Goal: Task Accomplishment & Management: Manage account settings

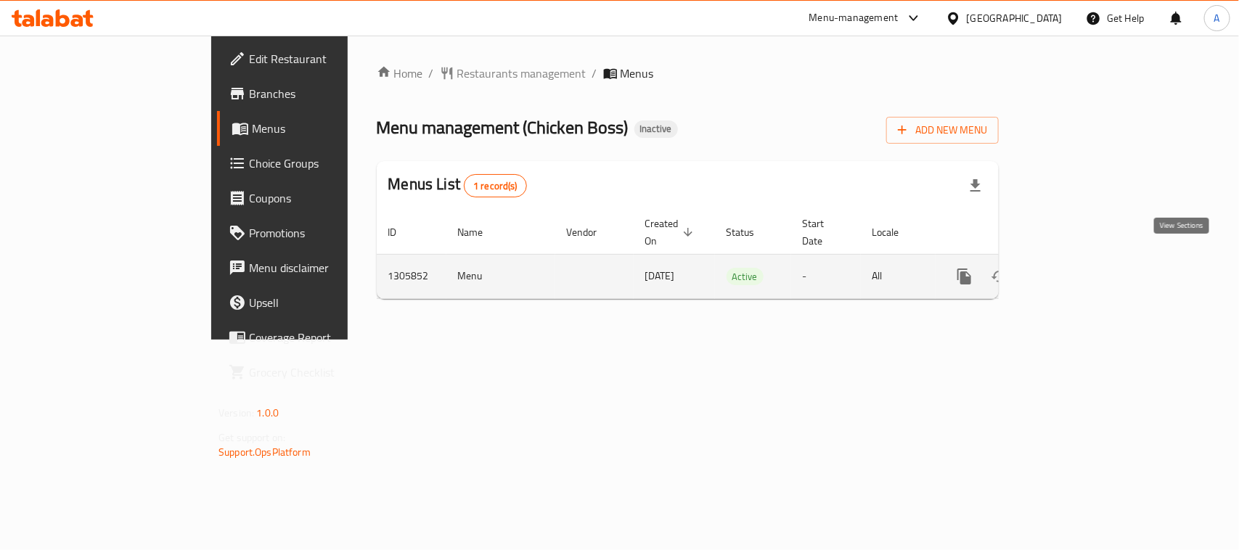
click at [1076, 270] on icon "enhanced table" at bounding box center [1069, 276] width 13 height 13
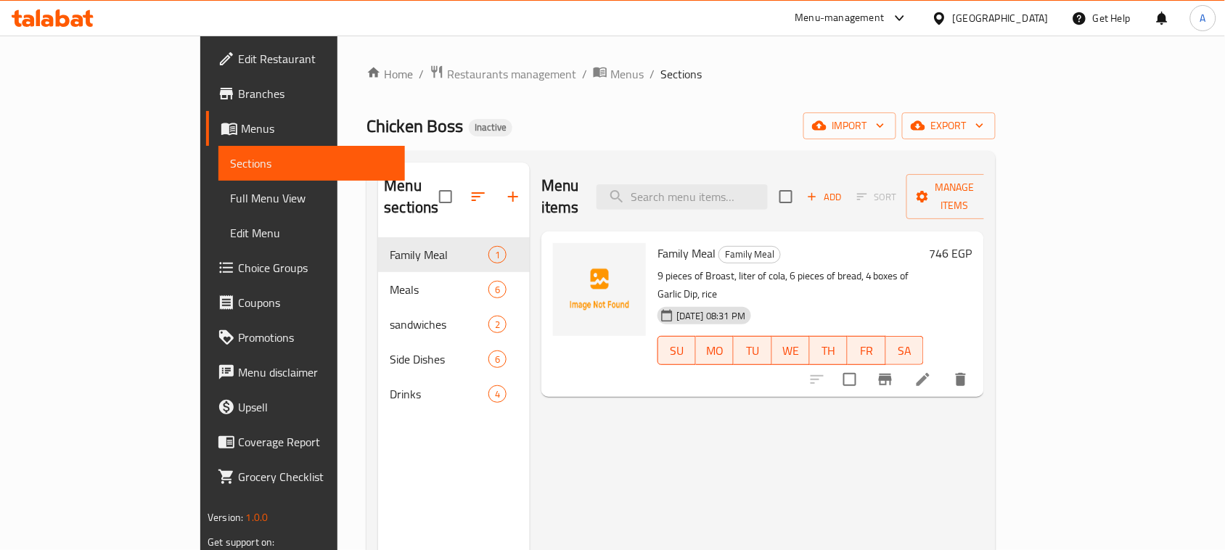
click at [230, 195] on span "Full Menu View" at bounding box center [311, 197] width 163 height 17
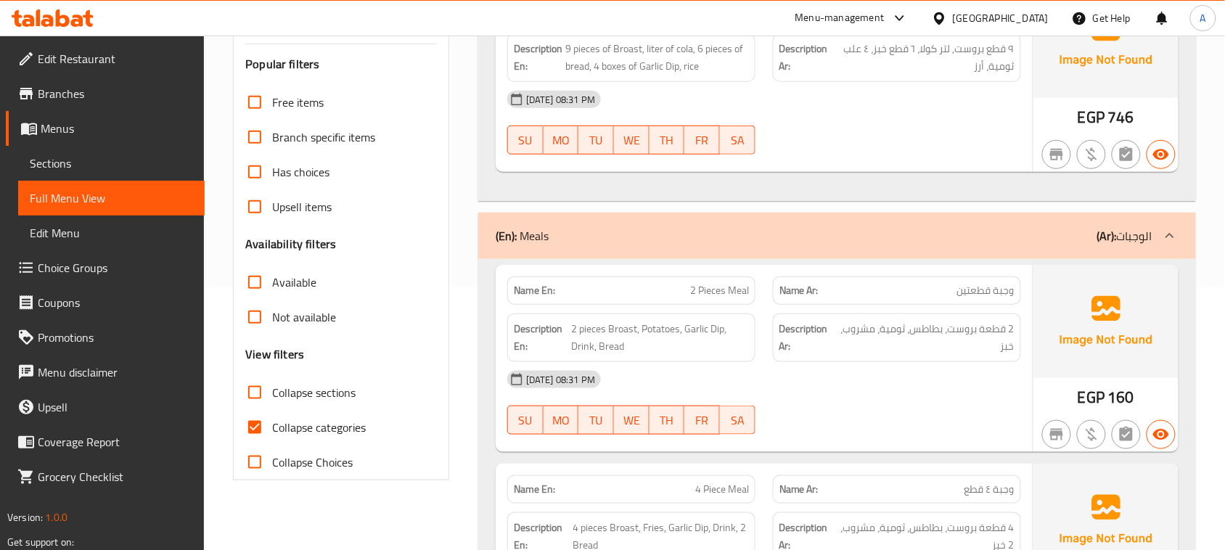
scroll to position [272, 0]
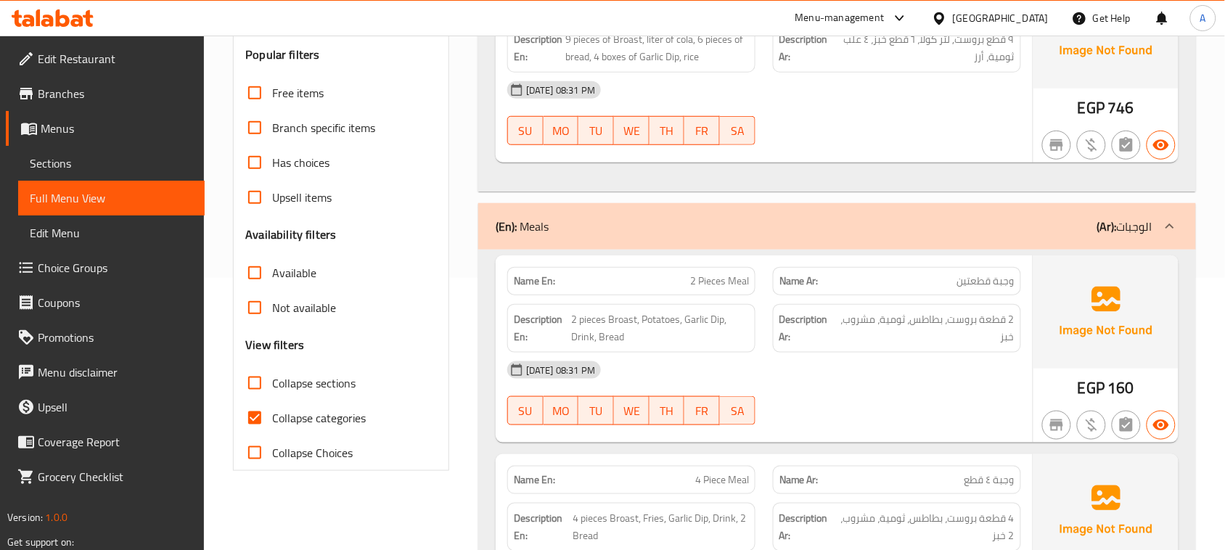
click at [260, 411] on input "Collapse categories" at bounding box center [254, 418] width 35 height 35
checkbox input "false"
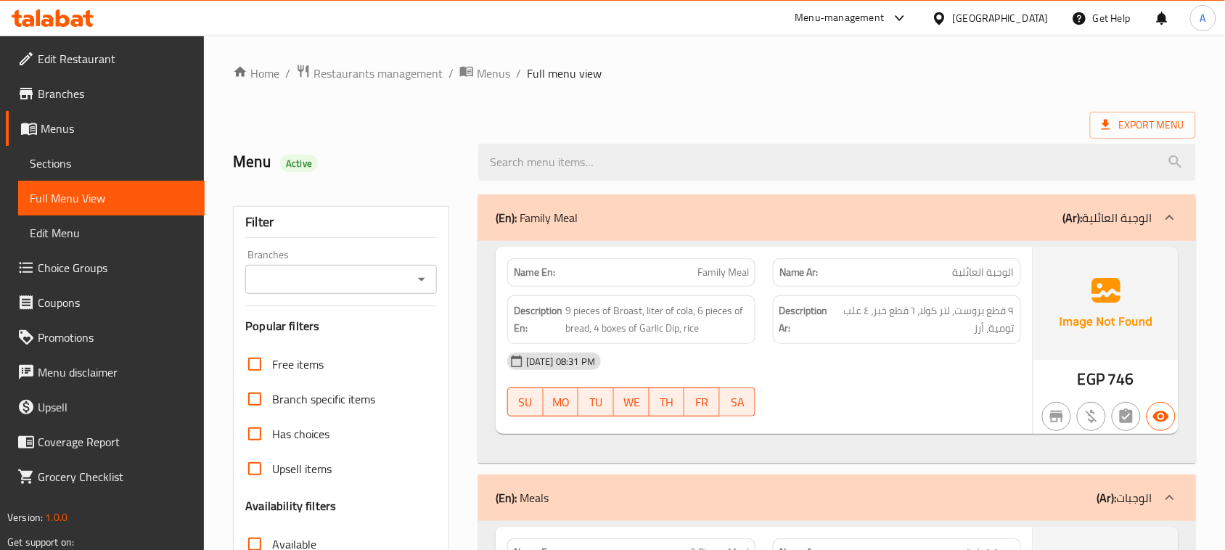
scroll to position [0, 0]
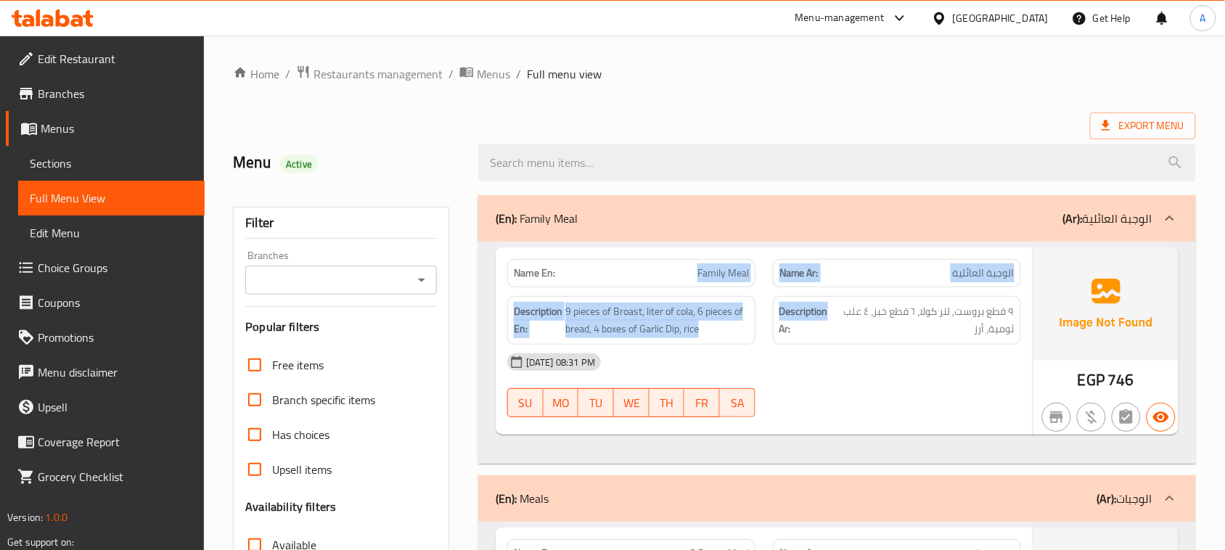
drag, startPoint x: 704, startPoint y: 274, endPoint x: 887, endPoint y: 394, distance: 219.0
click at [851, 321] on div "Name En: Family Meal Name Ar: الوجبة العائلية Description En: 9 pieces of Broas…" at bounding box center [764, 341] width 537 height 187
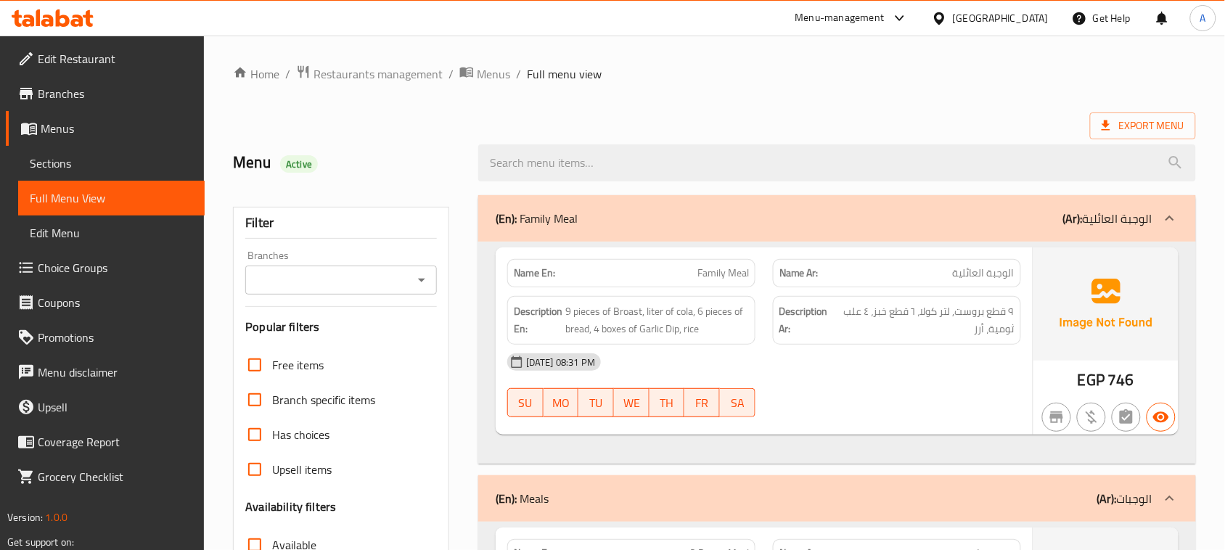
click at [887, 396] on div "[DATE] 08:31 PM SU MO TU WE TH FR SA" at bounding box center [764, 385] width 531 height 81
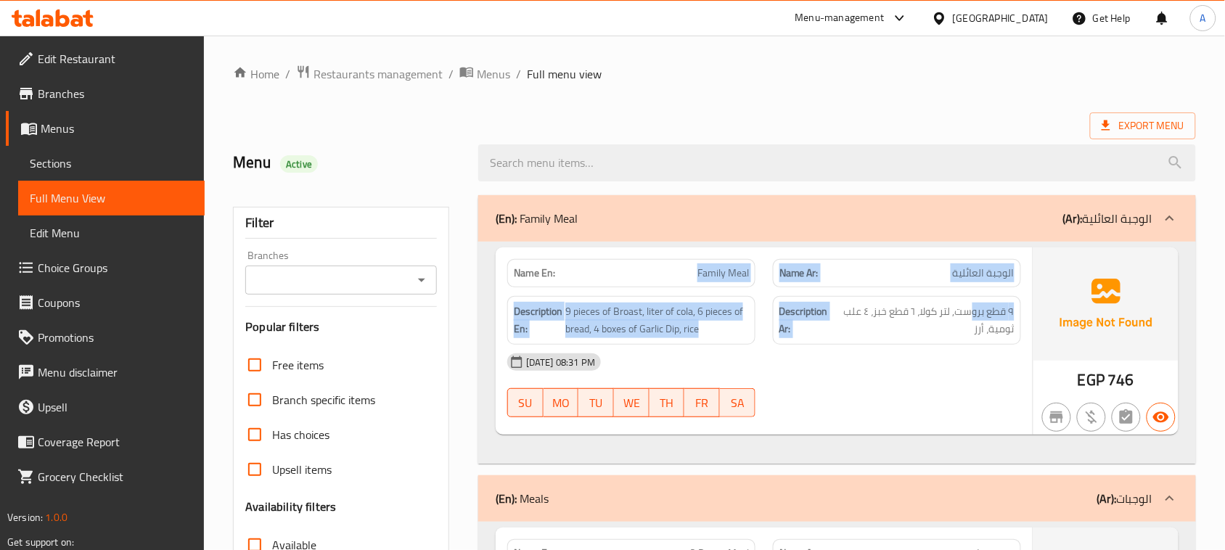
drag, startPoint x: 729, startPoint y: 277, endPoint x: 970, endPoint y: 287, distance: 241.2
click at [970, 287] on div "Name En: Family Meal Name Ar: الوجبة العائلية Description En: 9 pieces of Broas…" at bounding box center [764, 341] width 537 height 187
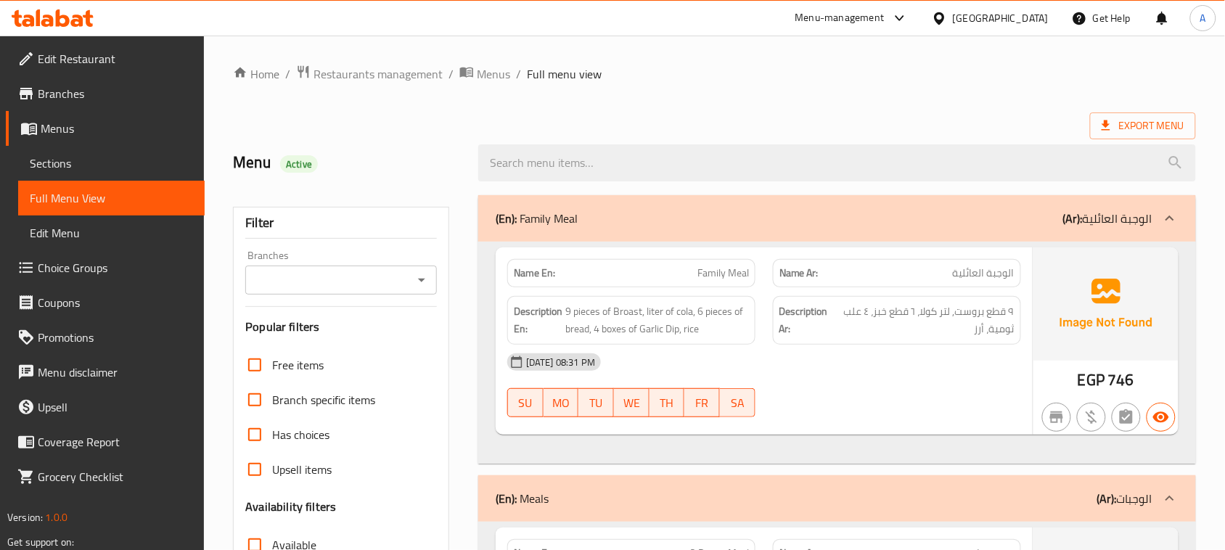
click at [911, 389] on div "[DATE] 08:31 PM SU MO TU WE TH FR SA" at bounding box center [764, 385] width 531 height 81
drag, startPoint x: 1000, startPoint y: 313, endPoint x: 969, endPoint y: 312, distance: 31.2
click at [969, 312] on span "٩ قطع بروست, لتر كولا، ٦ قطع خبز، ٤ علب ثومية، أرز" at bounding box center [924, 321] width 179 height 36
drag, startPoint x: 906, startPoint y: 308, endPoint x: 888, endPoint y: 310, distance: 18.2
click at [888, 310] on span "٩ قطع بروست, لتر كولا، ٦ قطع خبز، ٤ علب ثومية، أرز" at bounding box center [924, 321] width 179 height 36
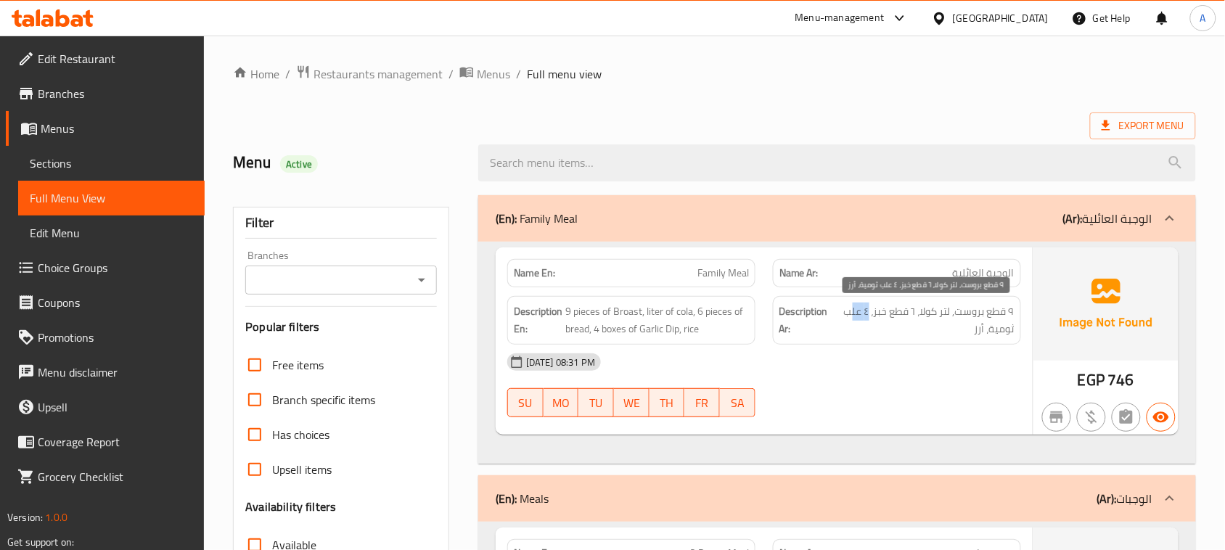
drag, startPoint x: 868, startPoint y: 310, endPoint x: 851, endPoint y: 310, distance: 17.4
click at [851, 310] on span "٩ قطع بروست, لتر كولا، ٦ قطع خبز، ٤ علب ثومية، أرز" at bounding box center [924, 321] width 179 height 36
click at [952, 364] on div "[DATE] 08:31 PM" at bounding box center [764, 362] width 531 height 35
click at [999, 330] on span "٩ قطع بروست, لتر كولا، ٦ قطع خبز، ٤ علب ثومية، أرز" at bounding box center [924, 321] width 179 height 36
click at [971, 361] on div "[DATE] 08:31 PM" at bounding box center [764, 362] width 531 height 35
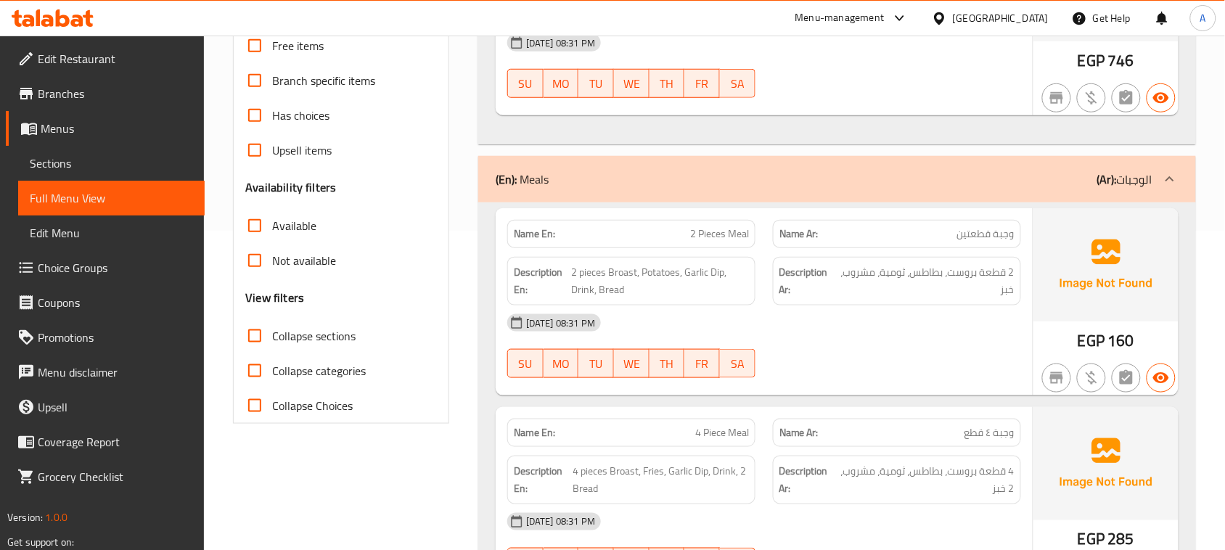
scroll to position [363, 0]
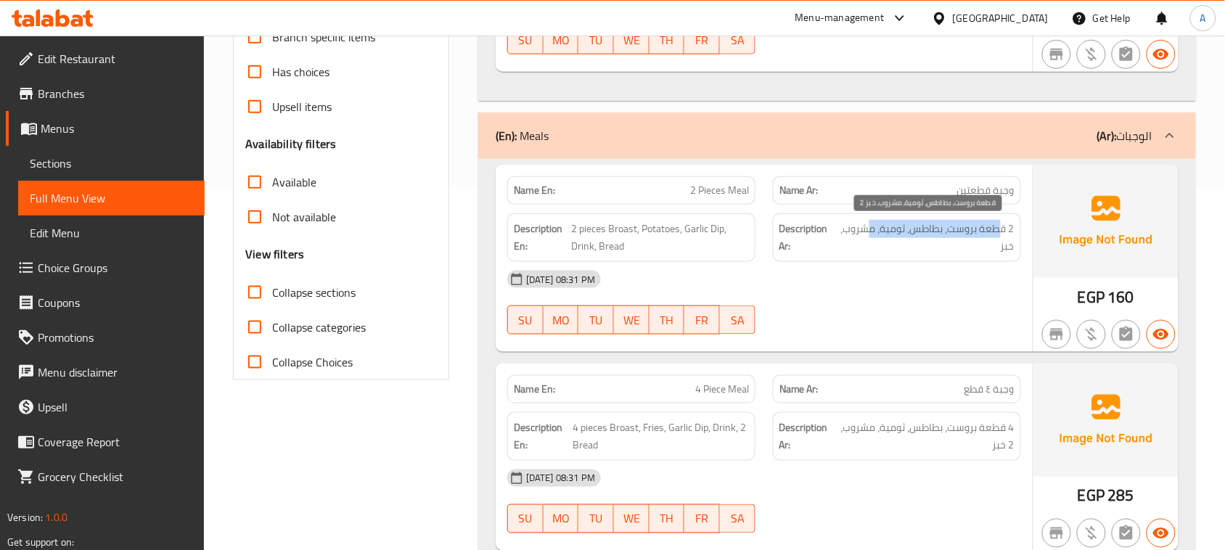
drag, startPoint x: 999, startPoint y: 233, endPoint x: 867, endPoint y: 233, distance: 131.4
click at [867, 233] on span "2 قطعة بروست، بطاطس، ثومية، مشروب، خبز" at bounding box center [927, 238] width 175 height 36
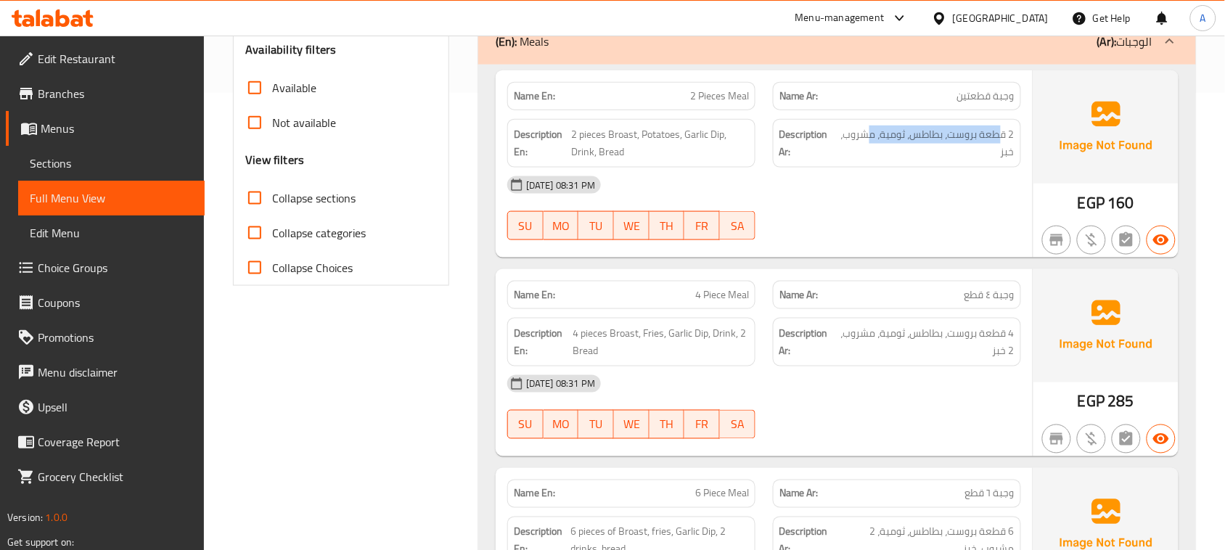
scroll to position [544, 0]
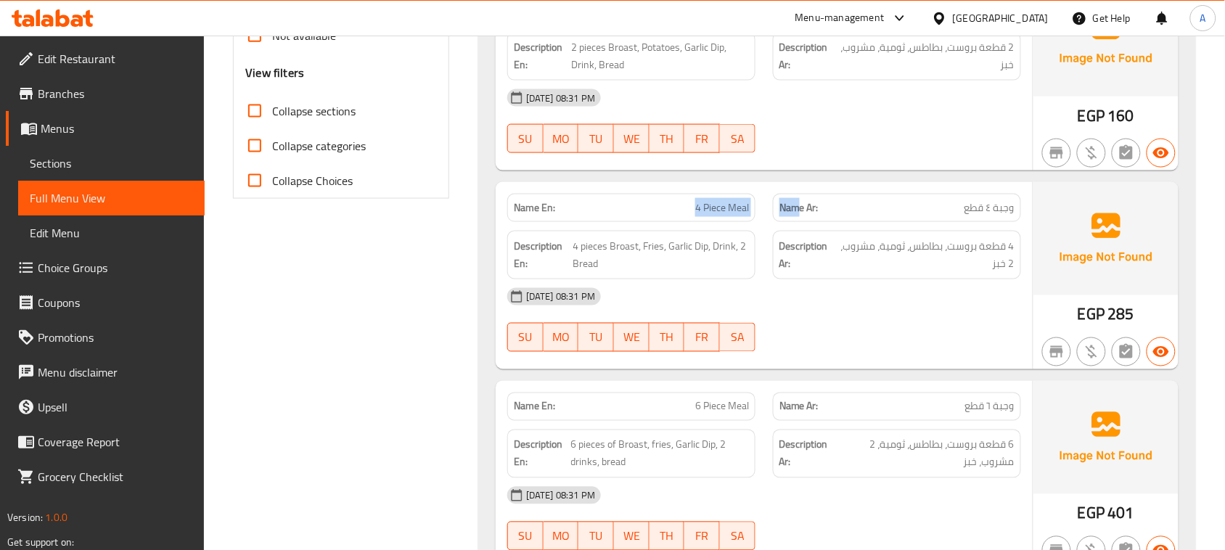
drag, startPoint x: 779, startPoint y: 216, endPoint x: 837, endPoint y: 303, distance: 104.7
click at [804, 224] on div "Name En: 4 Piece Meal Name Ar: وجبة ٤ قطع Description En: 4 pieces Broast, Frie…" at bounding box center [764, 275] width 537 height 187
click at [848, 314] on div "[DATE] 08:31 PM" at bounding box center [764, 296] width 531 height 35
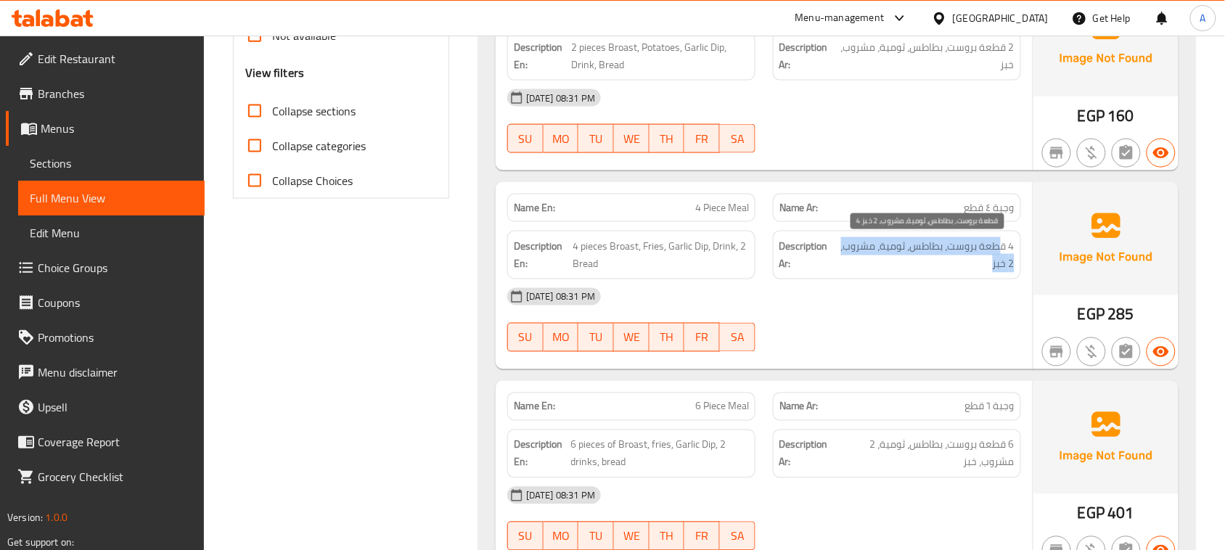
drag, startPoint x: 1002, startPoint y: 248, endPoint x: 851, endPoint y: 260, distance: 151.5
click at [851, 260] on span "4 قطعة بروست، بطاطس، ثومية، مشروب، 2 خبز" at bounding box center [926, 255] width 176 height 36
click at [897, 311] on div "[DATE] 08:31 PM" at bounding box center [764, 296] width 531 height 35
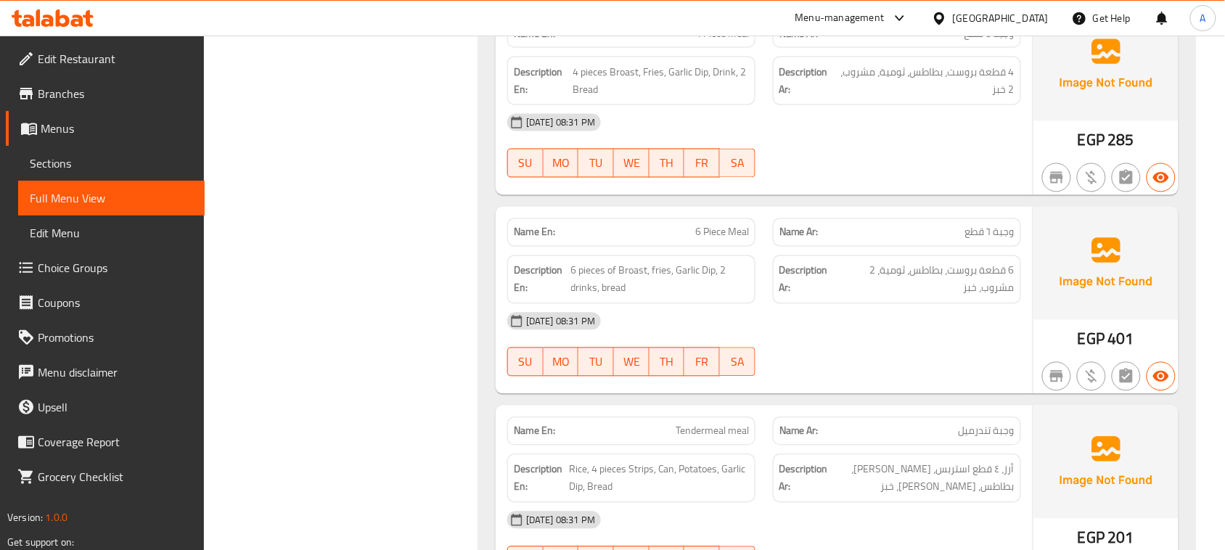
scroll to position [726, 0]
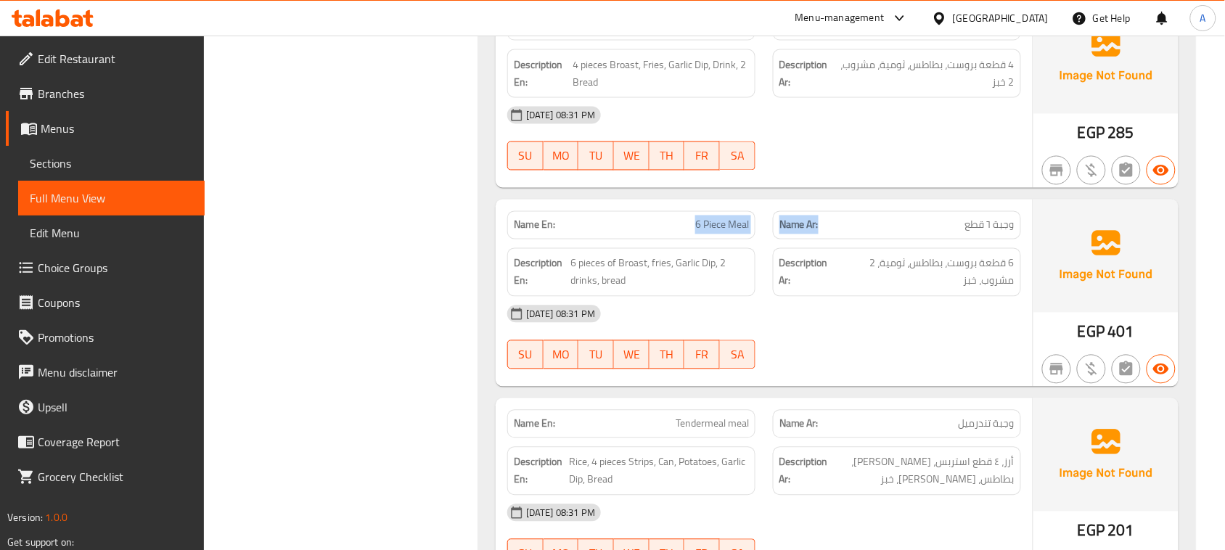
drag, startPoint x: 820, startPoint y: 224, endPoint x: 850, endPoint y: 255, distance: 43.1
click at [844, 241] on div "Name En: 6 Piece Meal Name Ar: وجبة ٦ قطع" at bounding box center [764, 226] width 531 height 46
click at [911, 361] on div "[DATE] 08:31 PM SU MO TU WE TH FR SA" at bounding box center [764, 337] width 531 height 81
drag, startPoint x: 992, startPoint y: 226, endPoint x: 976, endPoint y: 226, distance: 16.0
click at [976, 226] on span "وجبة ٦ قطع" at bounding box center [989, 225] width 49 height 15
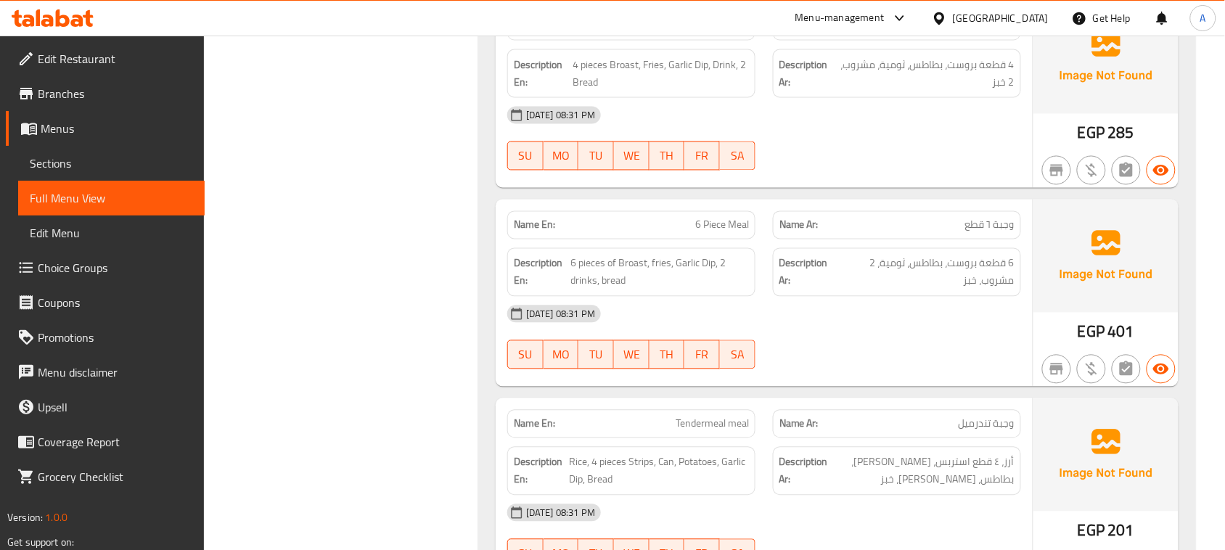
click at [952, 316] on div "[DATE] 08:31 PM" at bounding box center [764, 314] width 531 height 35
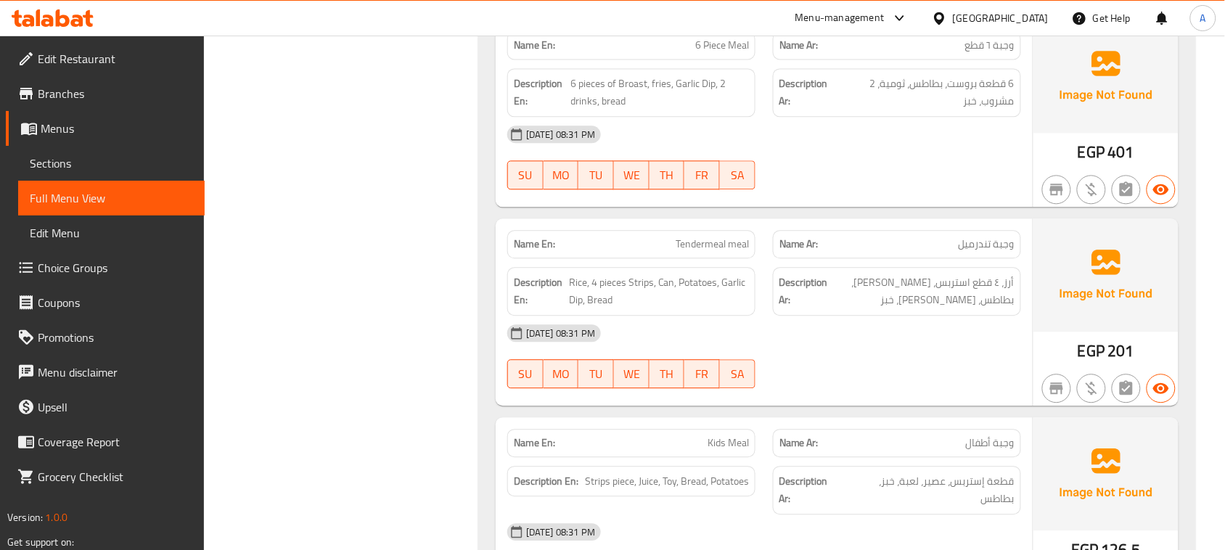
scroll to position [907, 0]
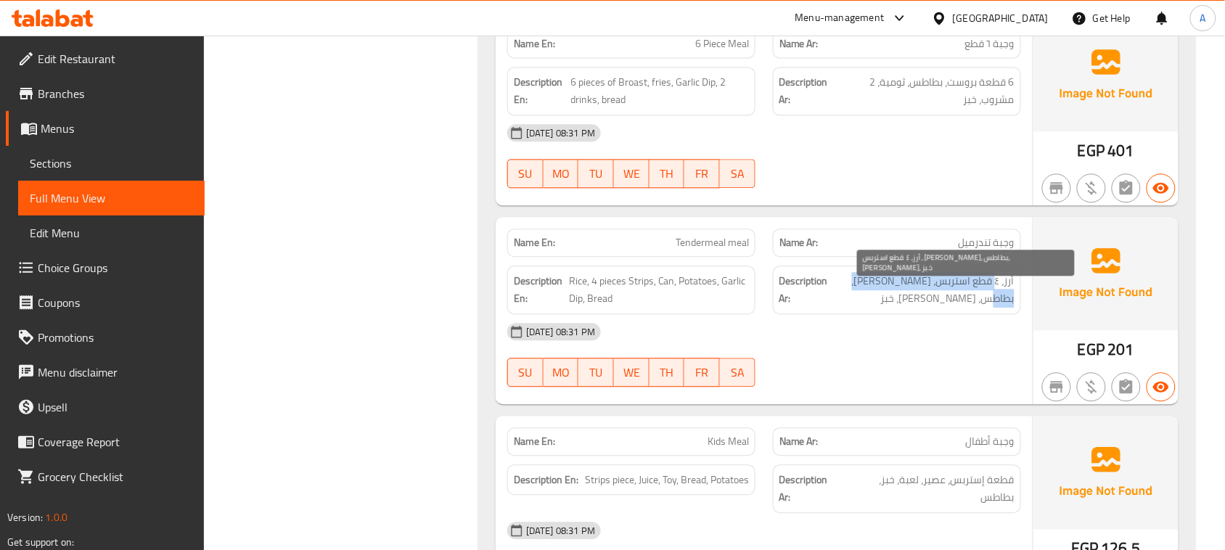
drag, startPoint x: 995, startPoint y: 281, endPoint x: 848, endPoint y: 288, distance: 147.5
click at [848, 288] on span "أرز، ٤ قطع استربس، [PERSON_NAME]، بطاطس، [PERSON_NAME]، خبز" at bounding box center [923, 290] width 184 height 36
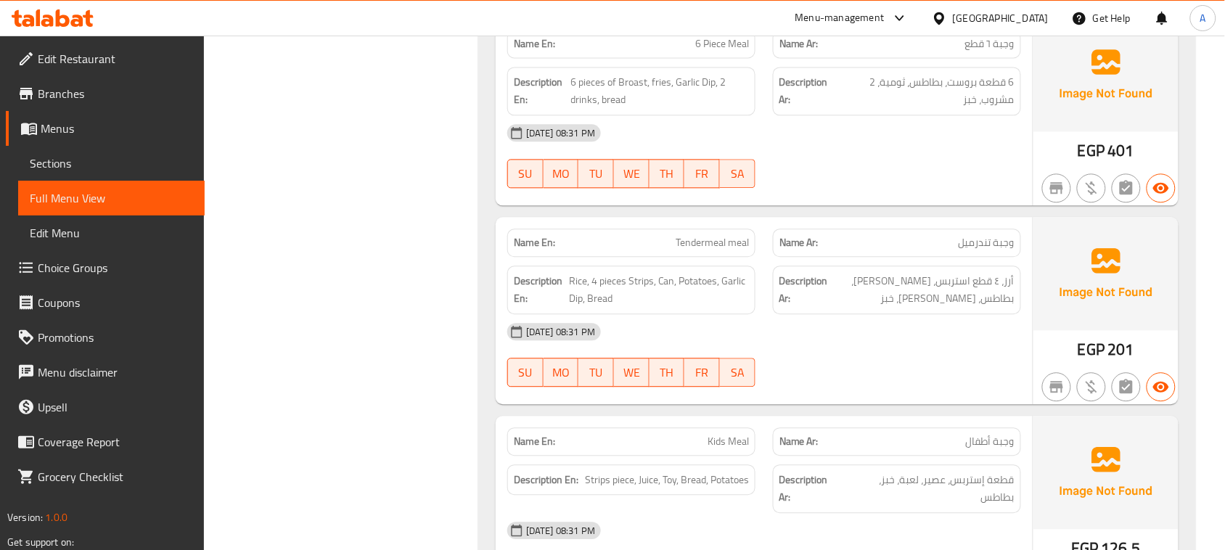
click at [853, 317] on div "[DATE] 08:31 PM" at bounding box center [764, 331] width 531 height 35
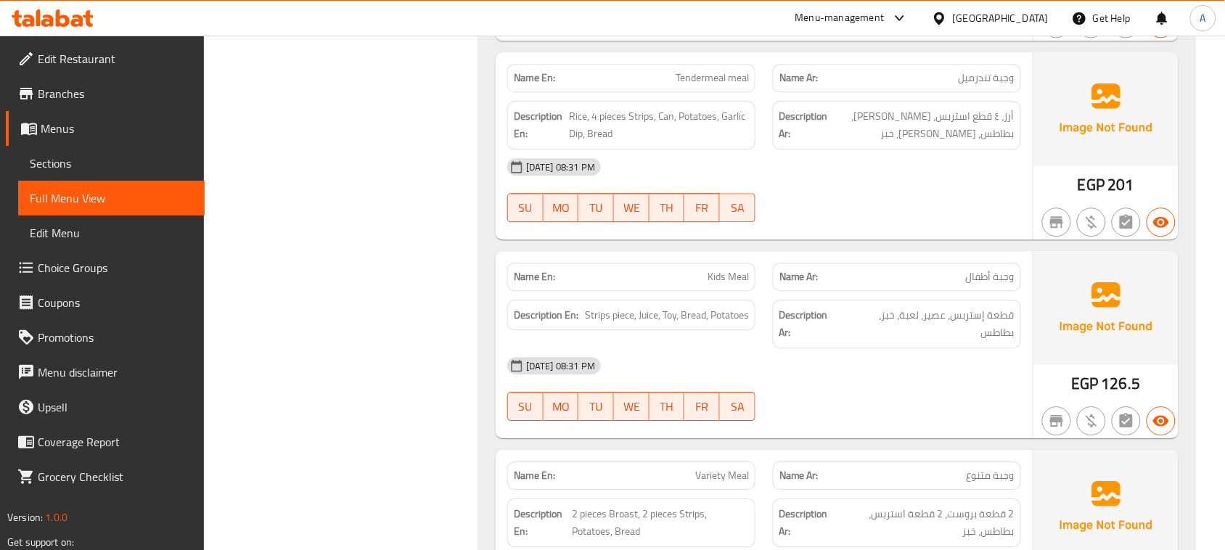
scroll to position [1089, 0]
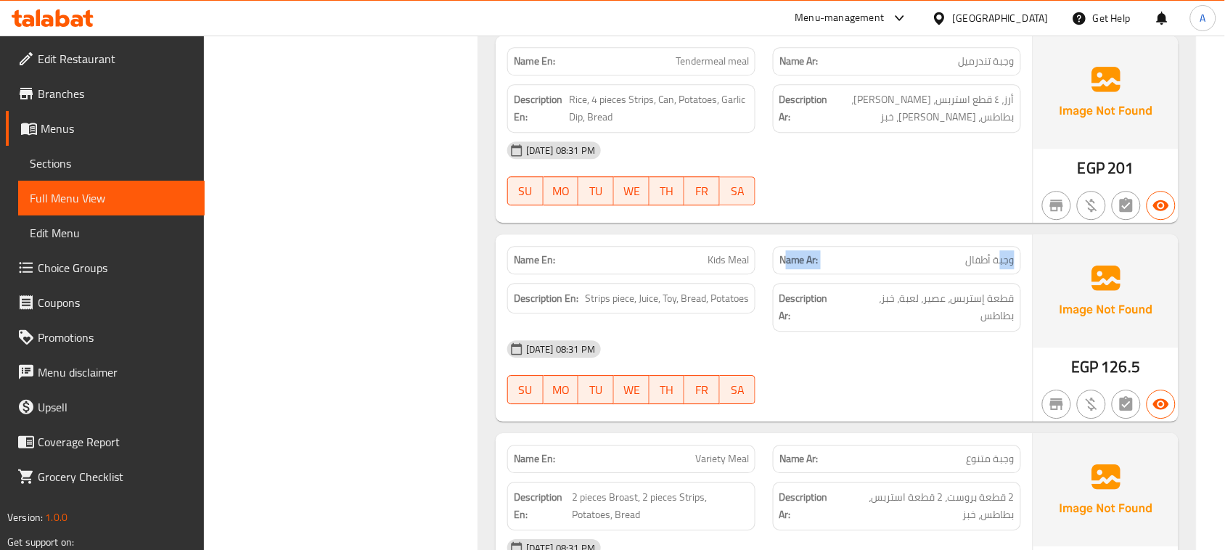
drag, startPoint x: 880, startPoint y: 262, endPoint x: 785, endPoint y: 262, distance: 95.1
click at [785, 262] on p "Name Ar: وجبة أطفال" at bounding box center [897, 260] width 235 height 15
click at [893, 332] on div "[DATE] 08:31 PM" at bounding box center [764, 349] width 531 height 35
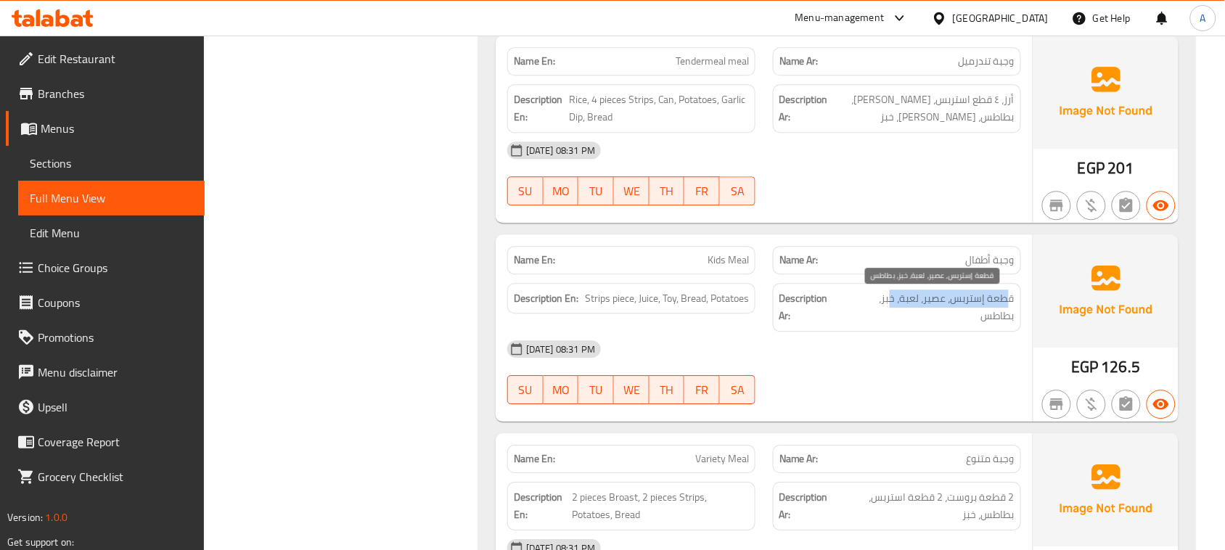
drag, startPoint x: 985, startPoint y: 303, endPoint x: 888, endPoint y: 303, distance: 97.3
click at [888, 303] on span "قطعة إستربس، عصير، لعبة، خبز، بطاطس" at bounding box center [930, 308] width 170 height 36
click at [898, 339] on div "[DATE] 08:31 PM" at bounding box center [764, 349] width 531 height 35
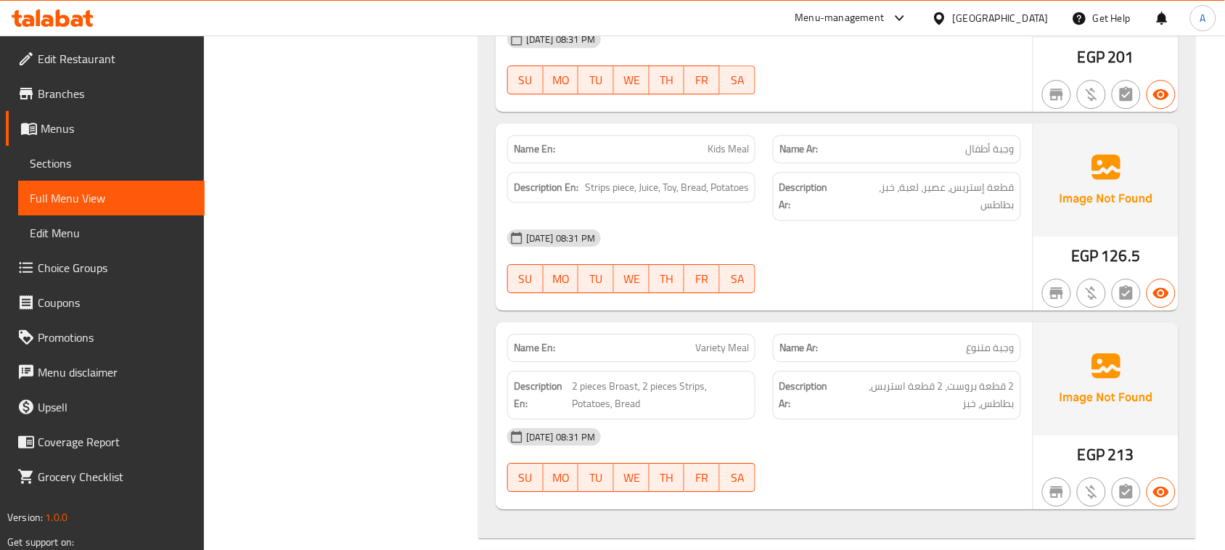
scroll to position [1361, 0]
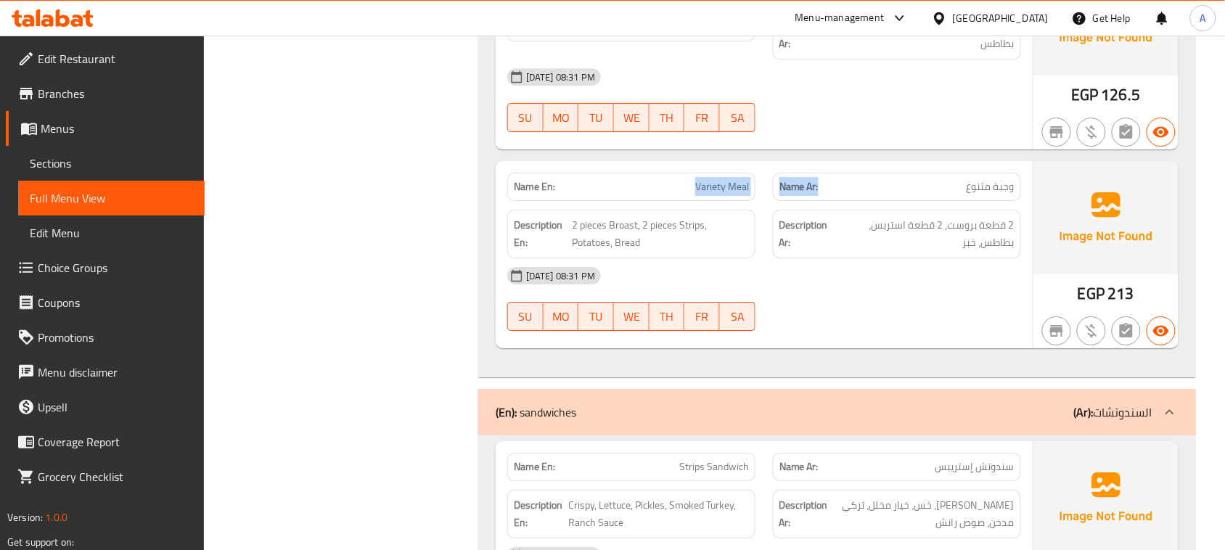
drag, startPoint x: 683, startPoint y: 173, endPoint x: 912, endPoint y: 194, distance: 230.3
click at [896, 187] on div "Name En: Variety Meal Name Ar: وجبة متنوع" at bounding box center [764, 187] width 531 height 46
click at [912, 201] on div "Description Ar: 2 قطعة بروست، 2 قطعة استربس، بطاطس، خبز" at bounding box center [897, 234] width 266 height 66
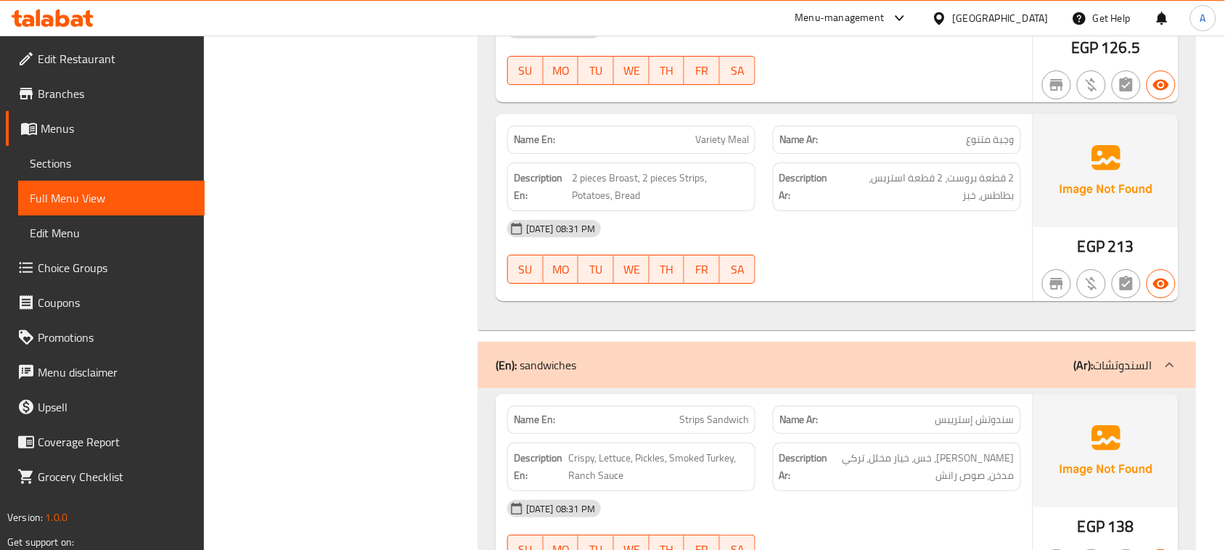
scroll to position [1452, 0]
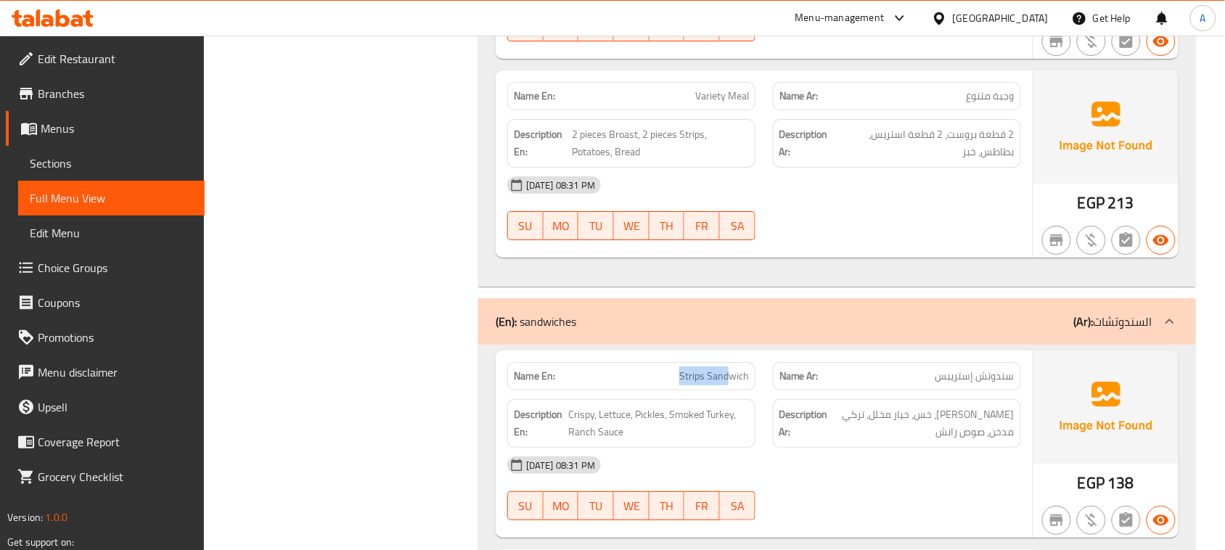
drag, startPoint x: 677, startPoint y: 375, endPoint x: 762, endPoint y: 396, distance: 87.3
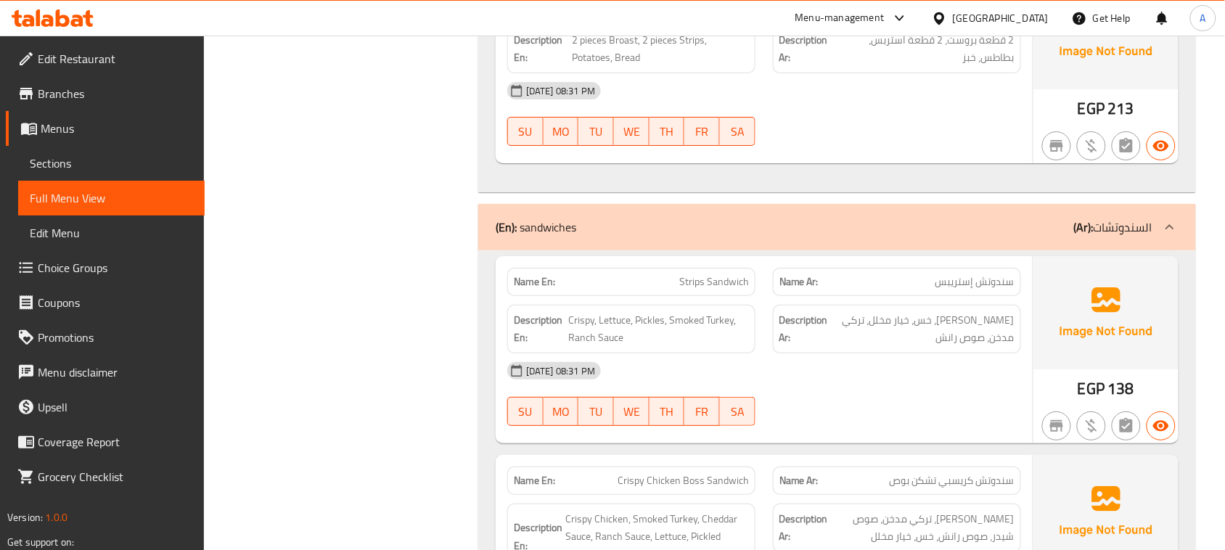
scroll to position [1633, 0]
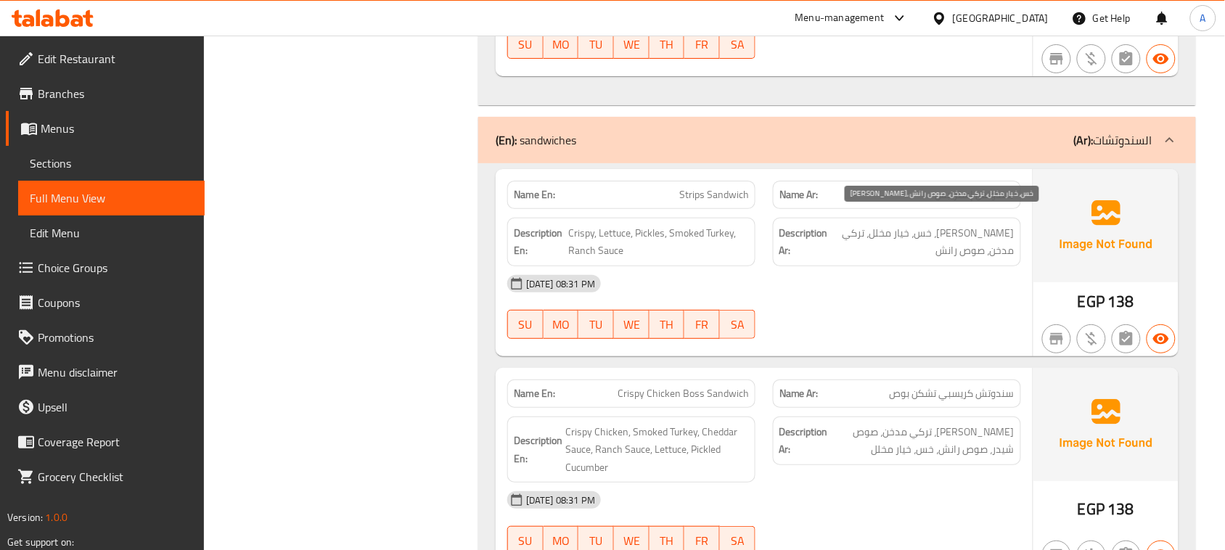
click at [999, 224] on span "[PERSON_NAME]، خس، خيار مخلل، تركي مدخن، صوص رانش" at bounding box center [923, 242] width 184 height 36
drag, startPoint x: 999, startPoint y: 219, endPoint x: 893, endPoint y: 221, distance: 106.0
click at [893, 224] on span "[PERSON_NAME]، خس، خيار مخلل، تركي مدخن، صوص رانش" at bounding box center [923, 242] width 184 height 36
click at [951, 224] on span "[PERSON_NAME]، خس، خيار مخلل، تركي مدخن، صوص رانش" at bounding box center [923, 242] width 184 height 36
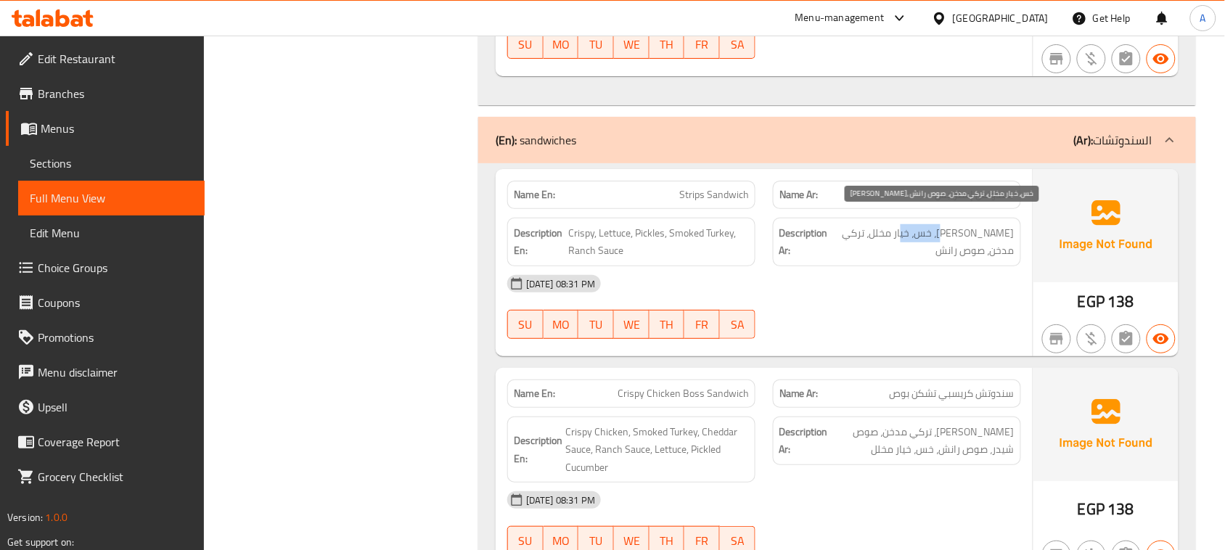
drag, startPoint x: 951, startPoint y: 218, endPoint x: 925, endPoint y: 223, distance: 25.8
click at [925, 224] on span "[PERSON_NAME]، خس، خيار مخلل، تركي مدخن، صوص رانش" at bounding box center [923, 242] width 184 height 36
copy span "خيار مخلل"
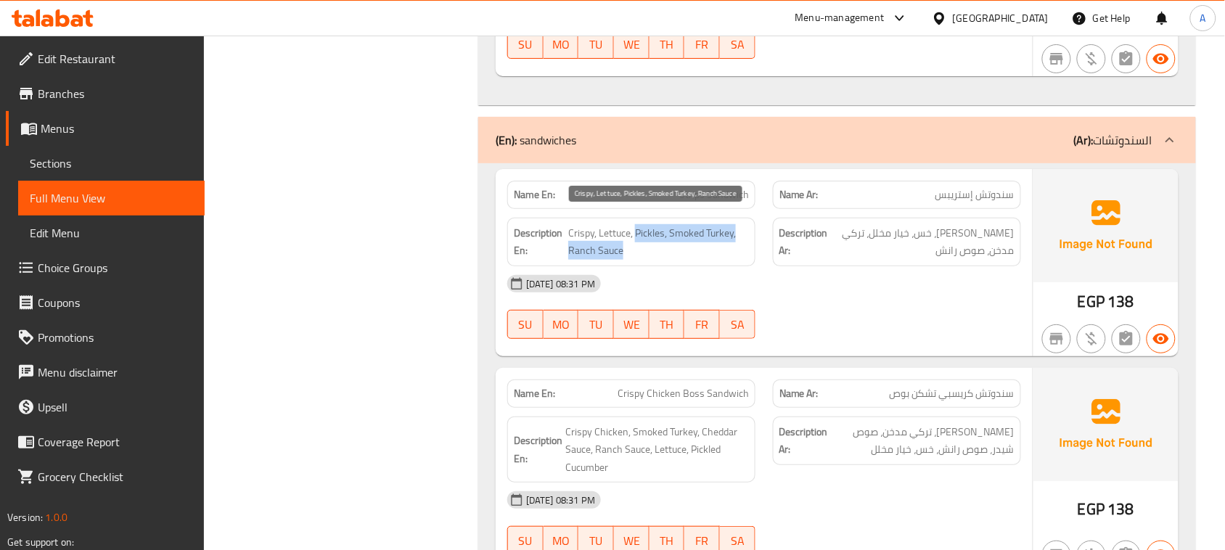
drag, startPoint x: 646, startPoint y: 212, endPoint x: 766, endPoint y: 273, distance: 135.0
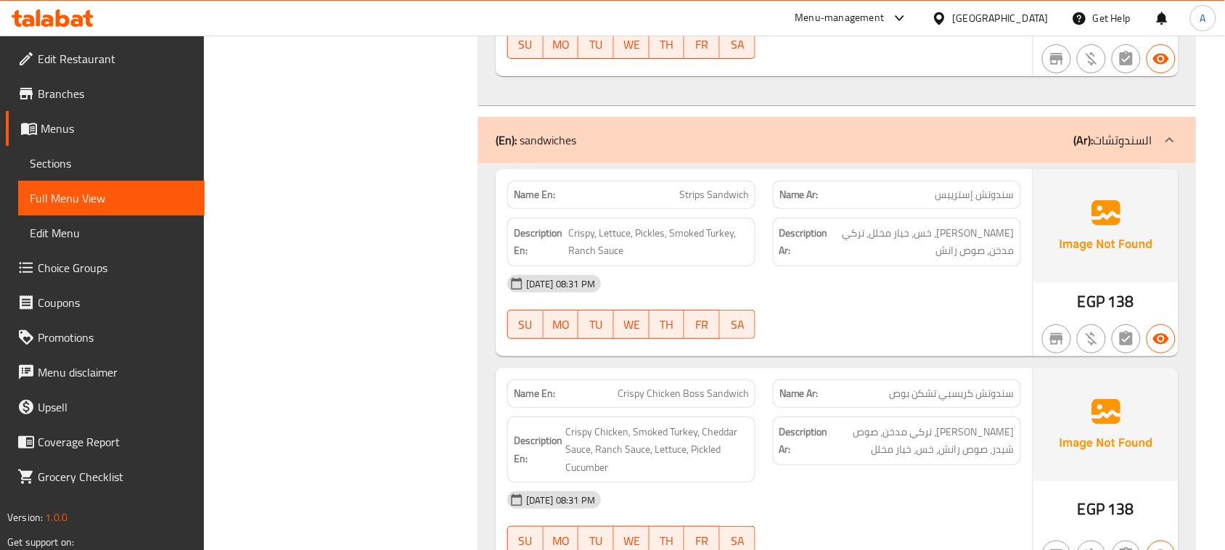
drag, startPoint x: 987, startPoint y: 238, endPoint x: 938, endPoint y: 293, distance: 73.5
drag, startPoint x: 931, startPoint y: 306, endPoint x: 915, endPoint y: 309, distance: 16.2
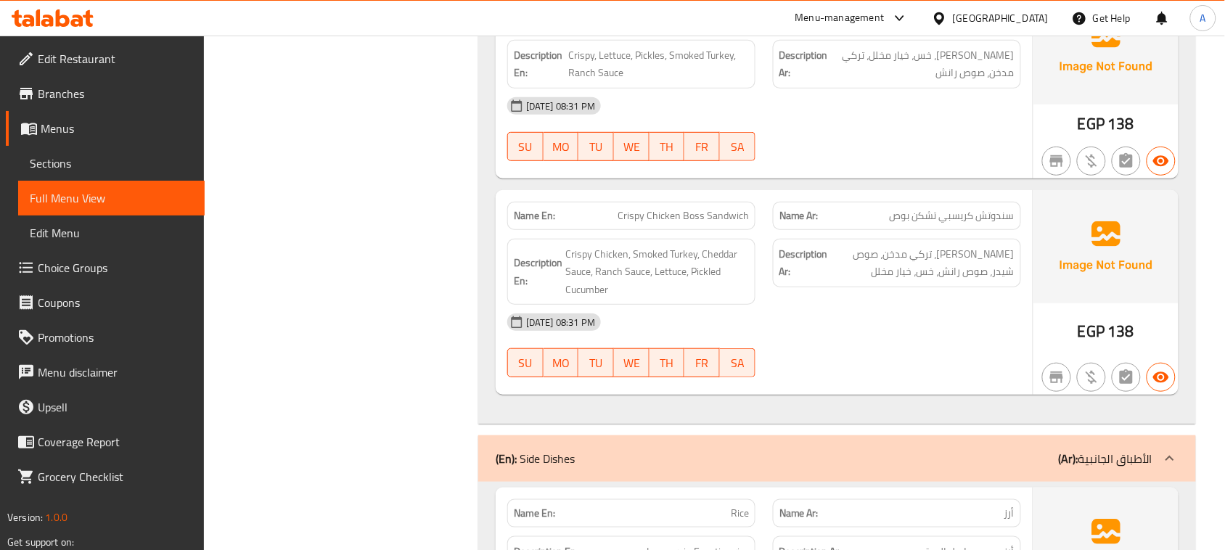
scroll to position [1815, 0]
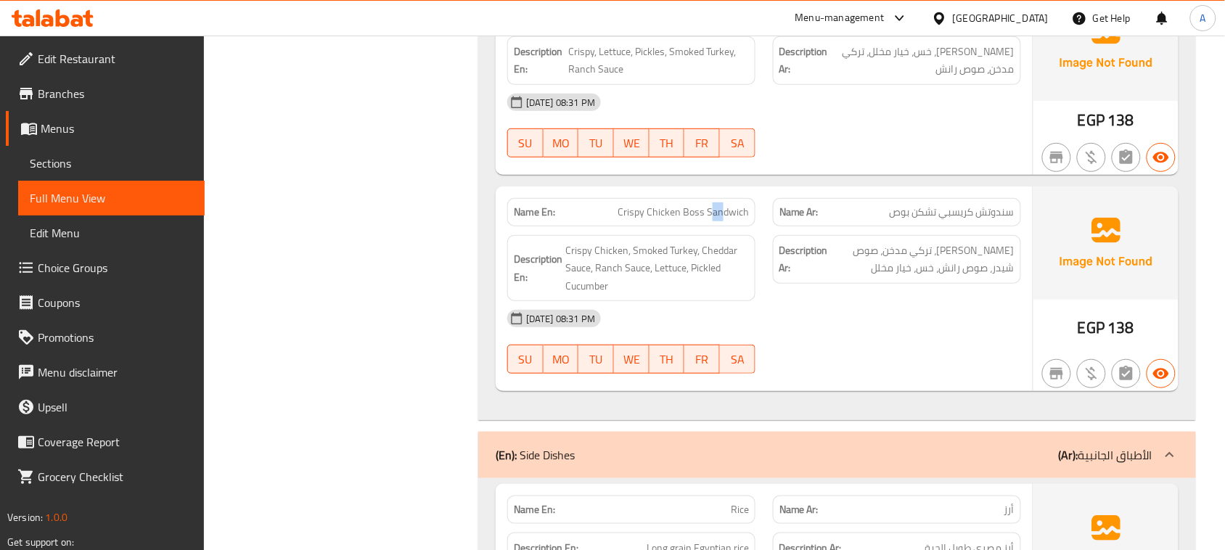
drag, startPoint x: 793, startPoint y: 220, endPoint x: 925, endPoint y: 266, distance: 140.5
drag, startPoint x: 993, startPoint y: 201, endPoint x: 960, endPoint y: 226, distance: 41.4
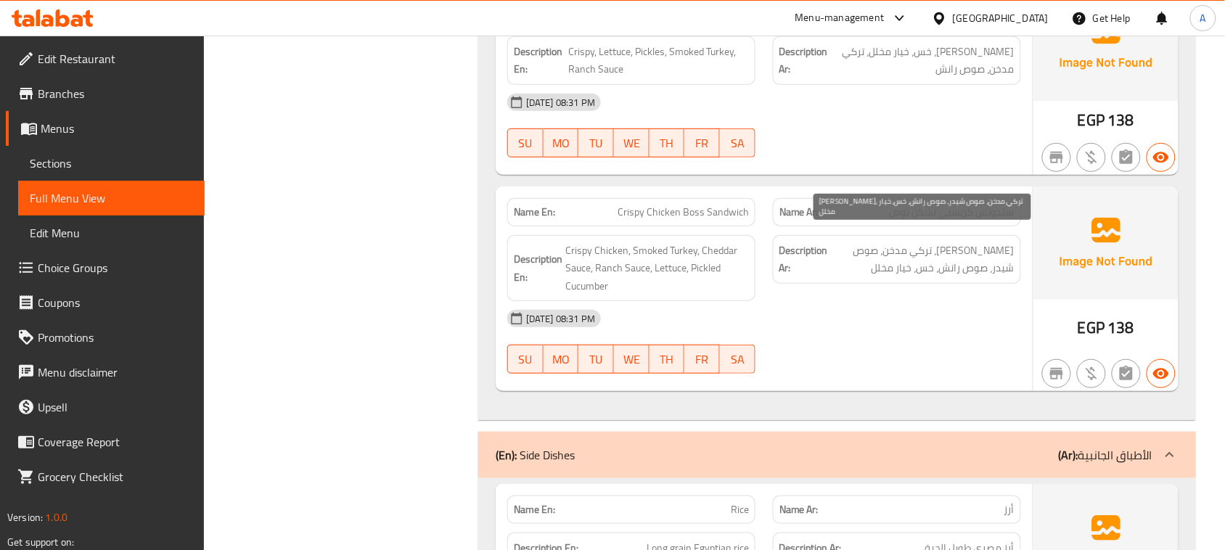
drag, startPoint x: 1007, startPoint y: 244, endPoint x: 985, endPoint y: 272, distance: 36.2
click at [993, 255] on span "[PERSON_NAME]، تركي مدخن، صوص شيدر، صوص رانش، خس، خيار مخلل" at bounding box center [923, 260] width 184 height 36
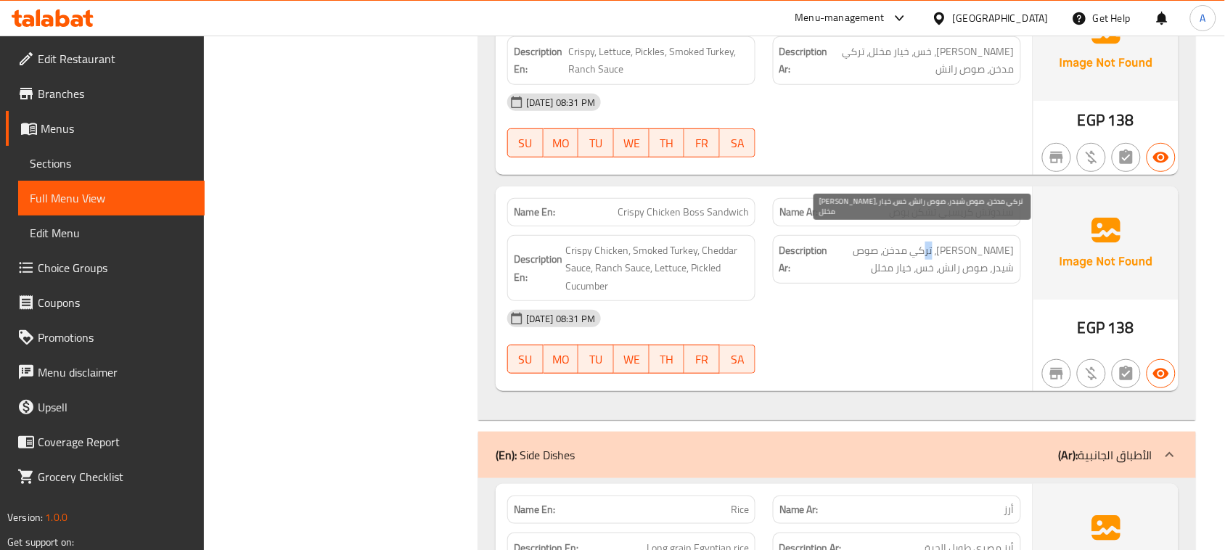
click at [925, 242] on span "[PERSON_NAME]، تركي مدخن، صوص شيدر، صوص رانش، خس، خيار مخلل" at bounding box center [923, 260] width 184 height 36
drag, startPoint x: 879, startPoint y: 241, endPoint x: 867, endPoint y: 240, distance: 11.6
click at [867, 242] on span "[PERSON_NAME]، تركي مدخن، صوص شيدر، صوص رانش، خس، خيار مخلل" at bounding box center [923, 260] width 184 height 36
drag, startPoint x: 877, startPoint y: 248, endPoint x: 963, endPoint y: 263, distance: 87.6
click at [963, 263] on span "[PERSON_NAME]، تركي مدخن، صوص شيدر، صوص رانش، خس، خيار مخلل" at bounding box center [923, 260] width 184 height 36
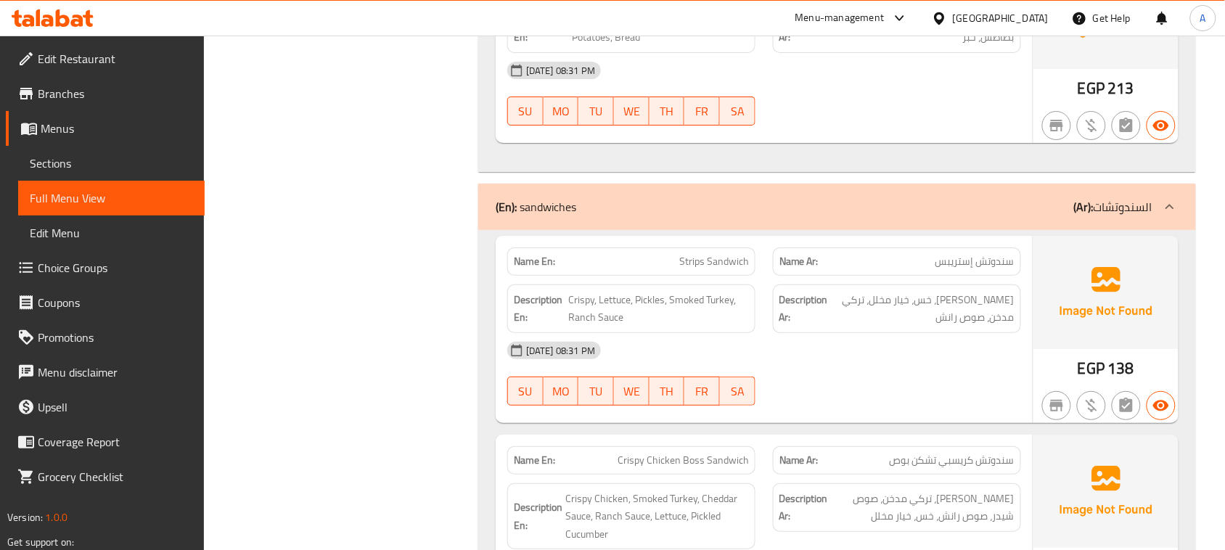
scroll to position [1542, 0]
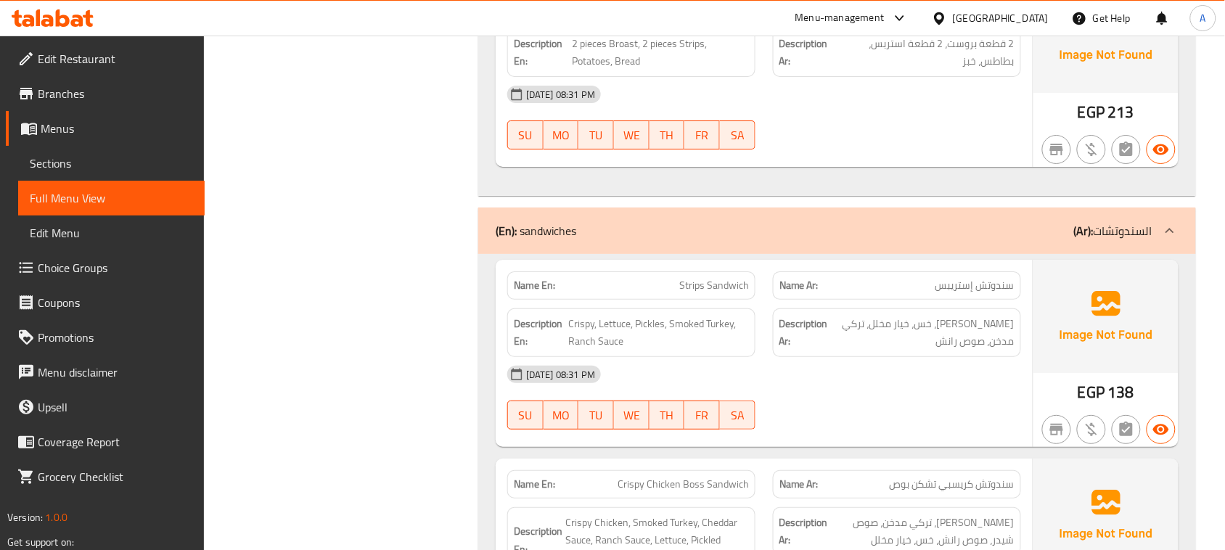
drag, startPoint x: 697, startPoint y: 272, endPoint x: 732, endPoint y: 274, distance: 34.9
copy span "Strips Sandwich"
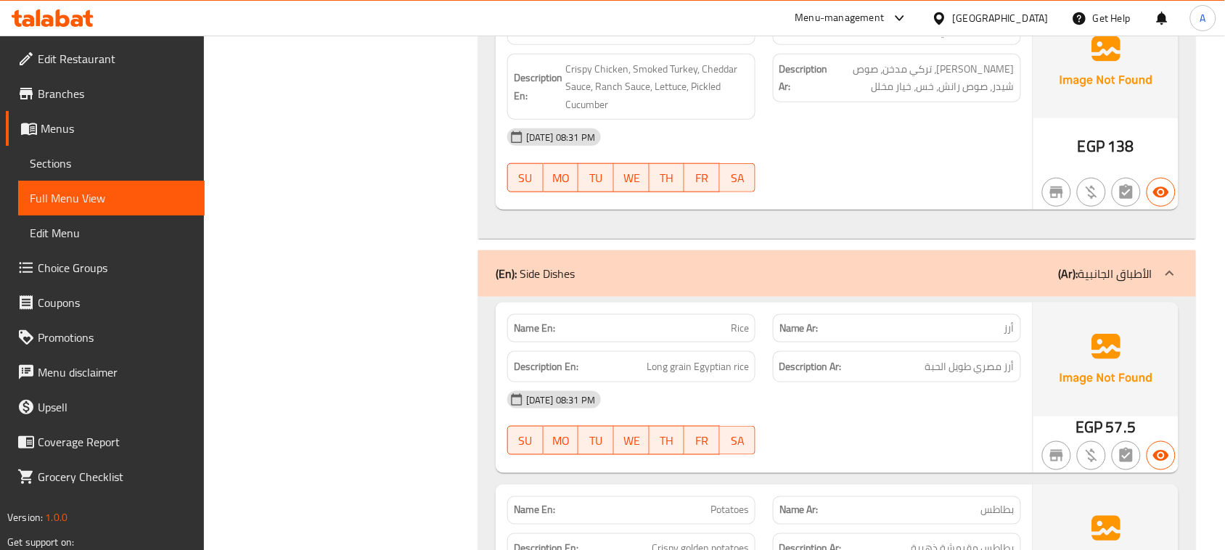
scroll to position [2177, 0]
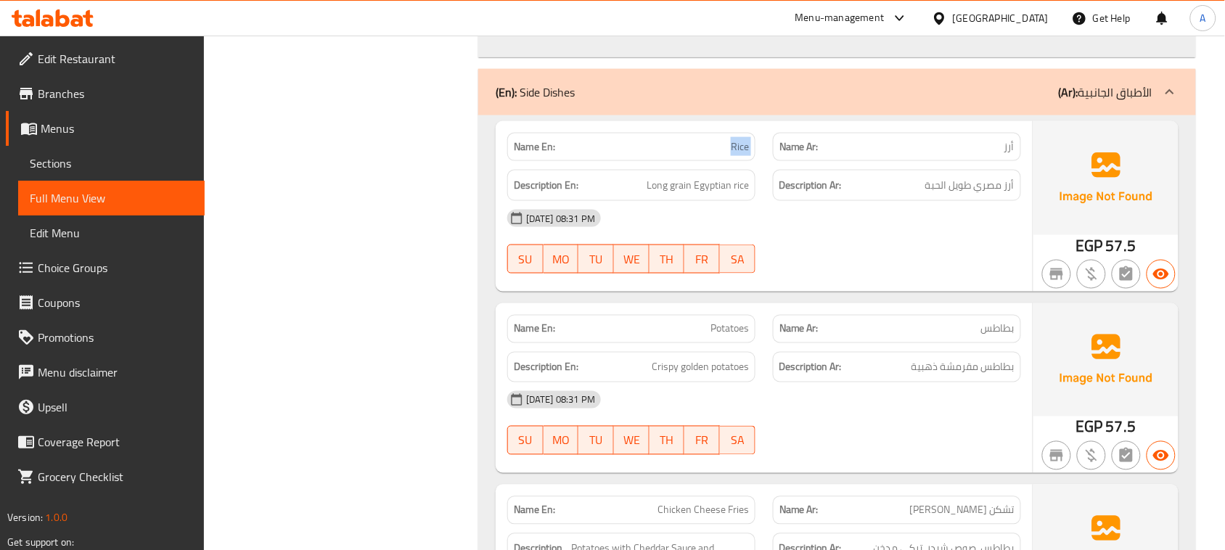
drag, startPoint x: 704, startPoint y: 128, endPoint x: 813, endPoint y: 176, distance: 118.9
drag, startPoint x: 651, startPoint y: 176, endPoint x: 774, endPoint y: 205, distance: 126.1
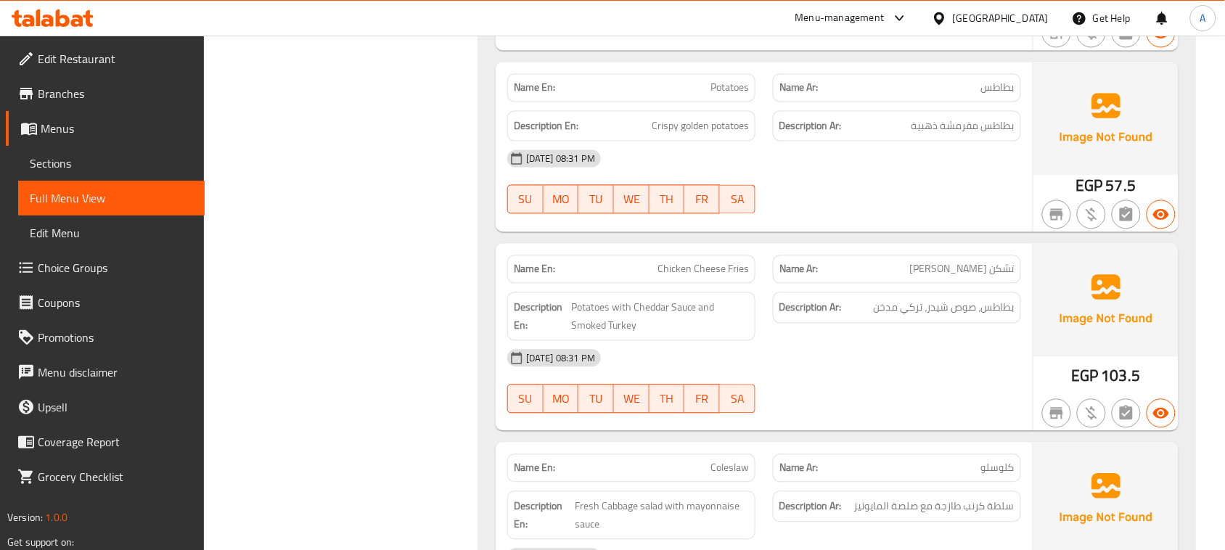
scroll to position [2450, 0]
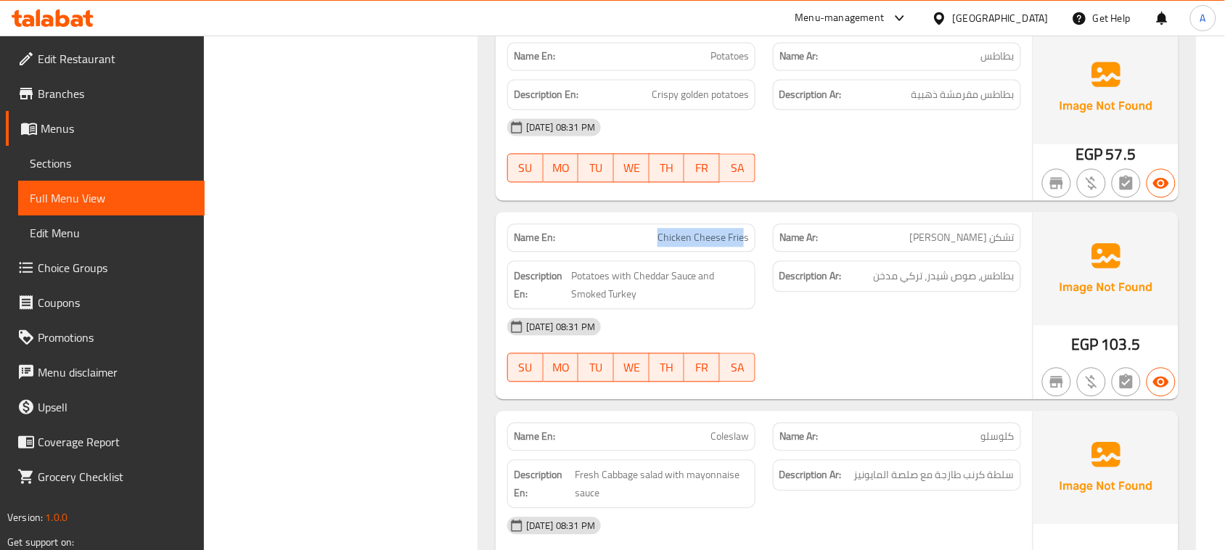
drag, startPoint x: 658, startPoint y: 227, endPoint x: 742, endPoint y: 229, distance: 84.2
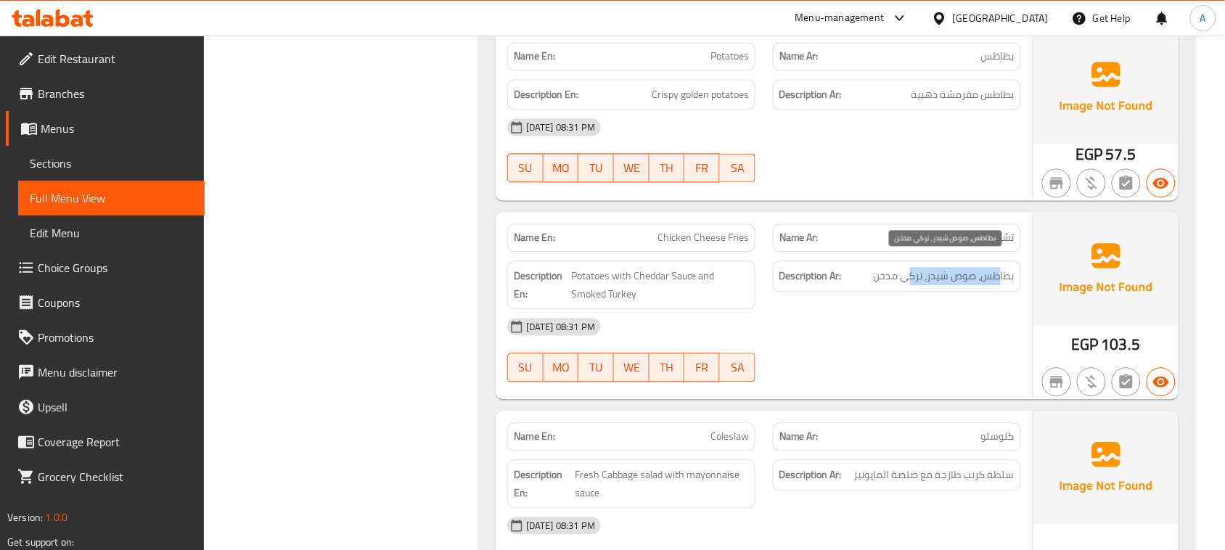
drag, startPoint x: 999, startPoint y: 260, endPoint x: 913, endPoint y: 267, distance: 86.0
click at [913, 268] on span "بطاطس، صوص شيدر، تركي مدخن" at bounding box center [944, 277] width 141 height 18
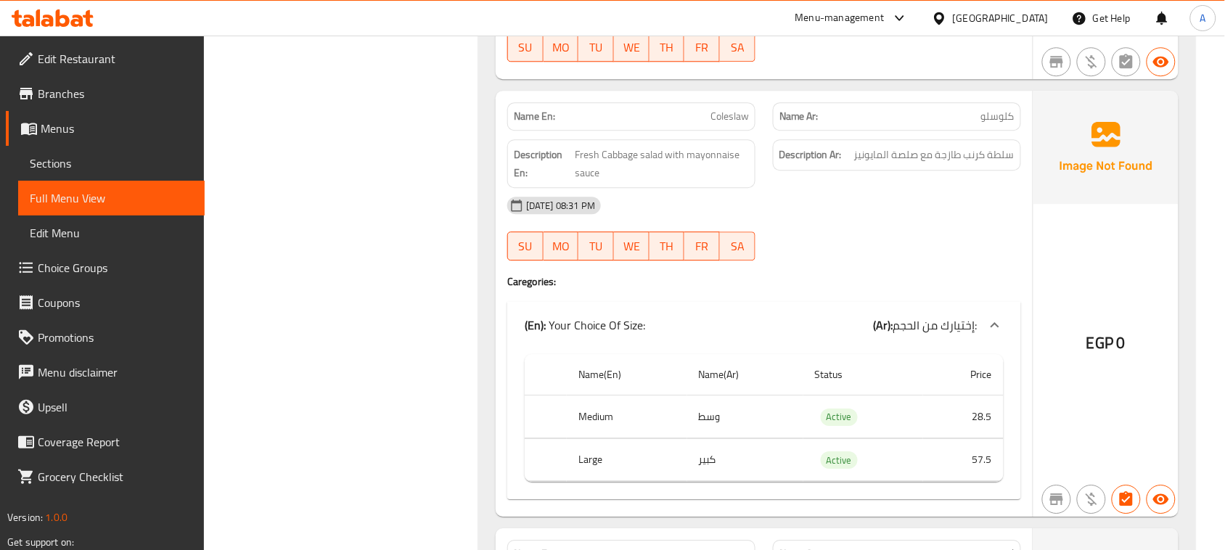
scroll to position [2813, 0]
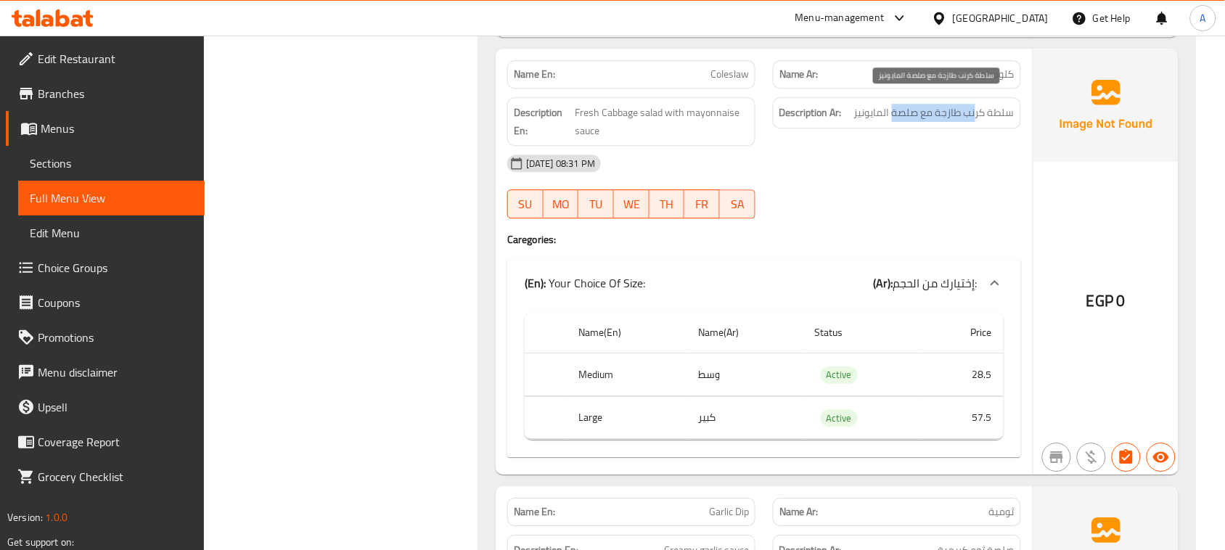
drag, startPoint x: 975, startPoint y: 107, endPoint x: 890, endPoint y: 109, distance: 84.9
click at [893, 107] on span "سلطة كرنب طازجة مع صلصة المايونيز" at bounding box center [934, 113] width 160 height 18
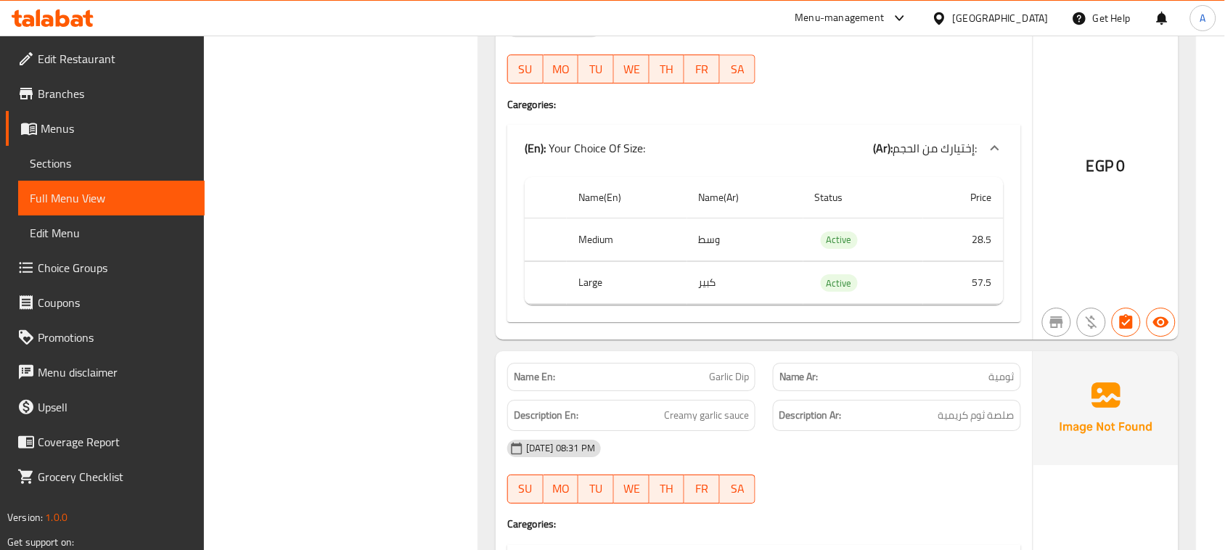
scroll to position [3085, 0]
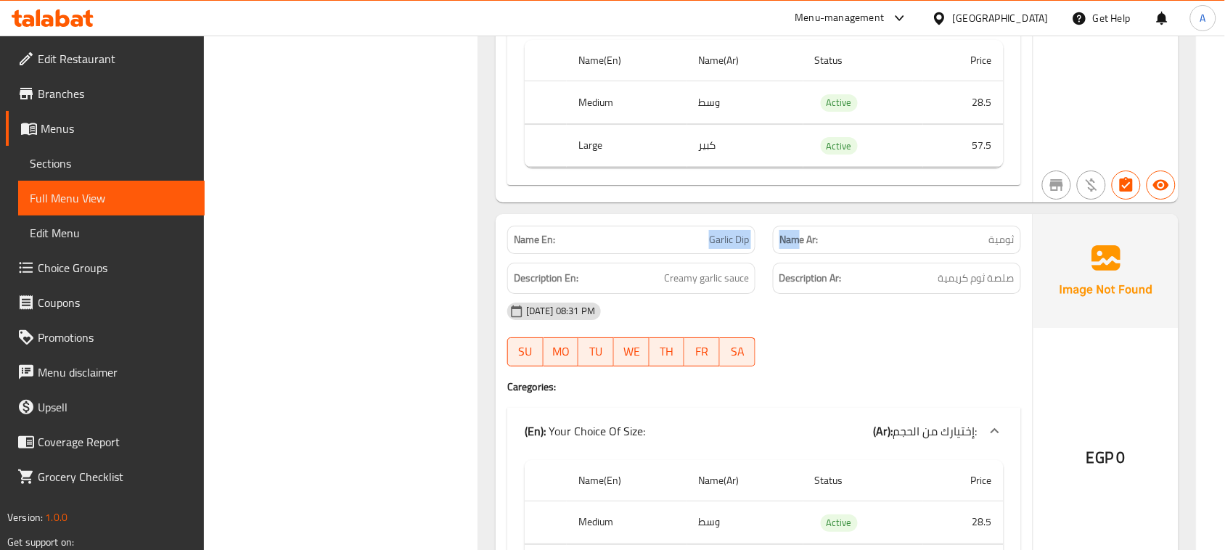
drag, startPoint x: 760, startPoint y: 232, endPoint x: 901, endPoint y: 272, distance: 146.4
click at [967, 274] on span "صلصة ثوم كريمية" at bounding box center [976, 278] width 76 height 18
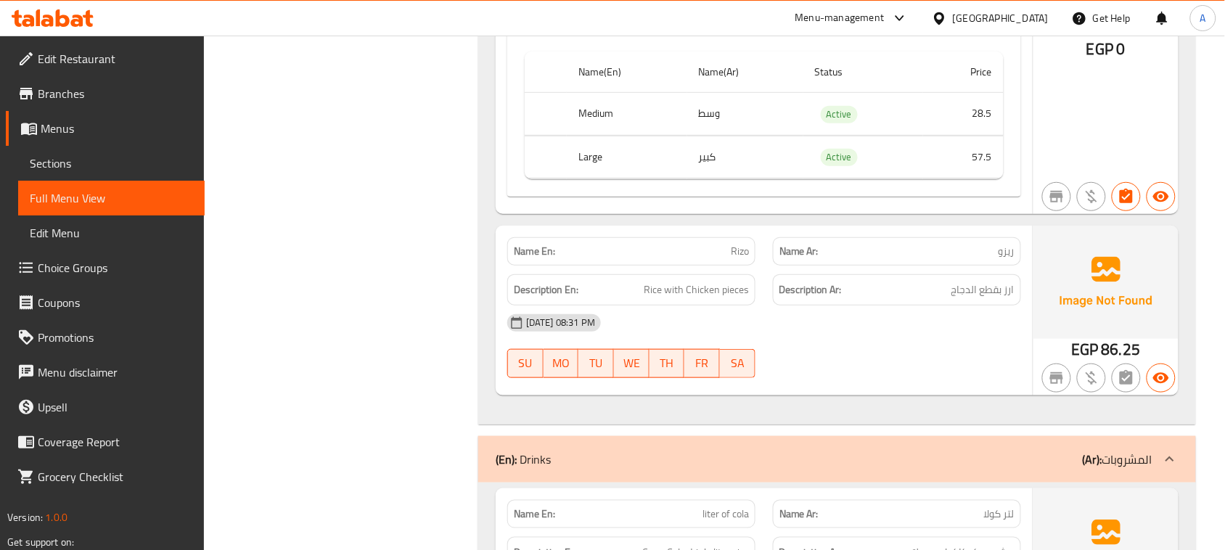
scroll to position [3538, 0]
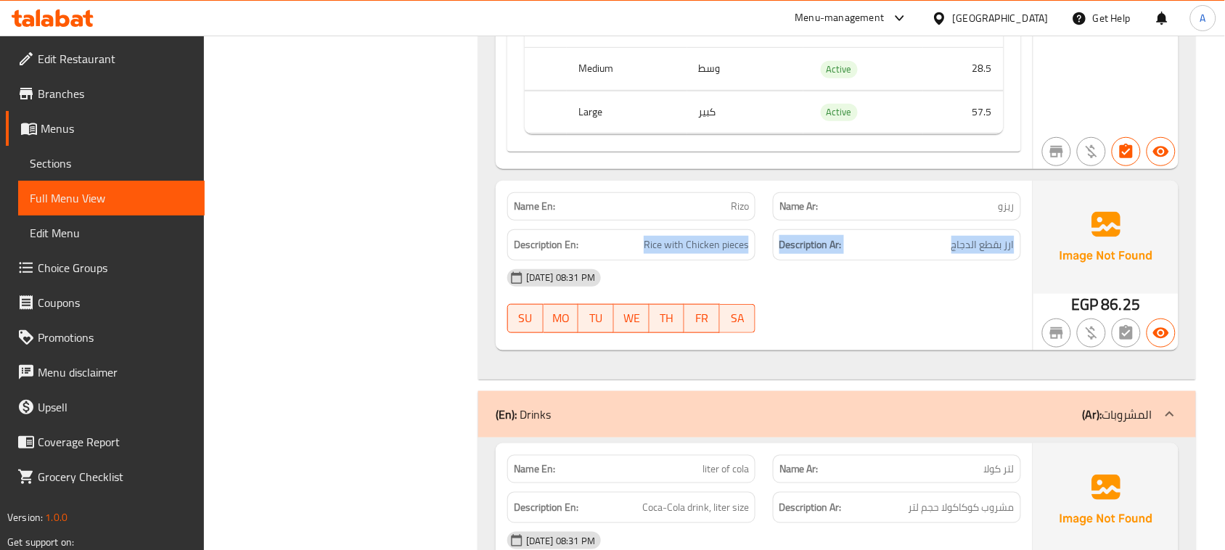
drag, startPoint x: 621, startPoint y: 237, endPoint x: 916, endPoint y: 265, distance: 296.0
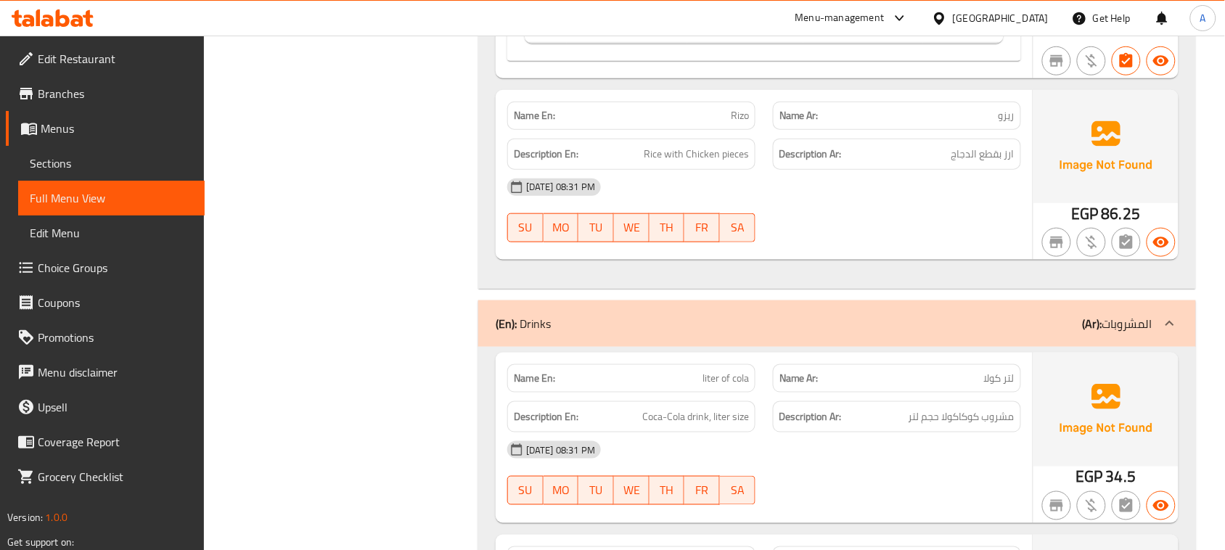
scroll to position [3720, 0]
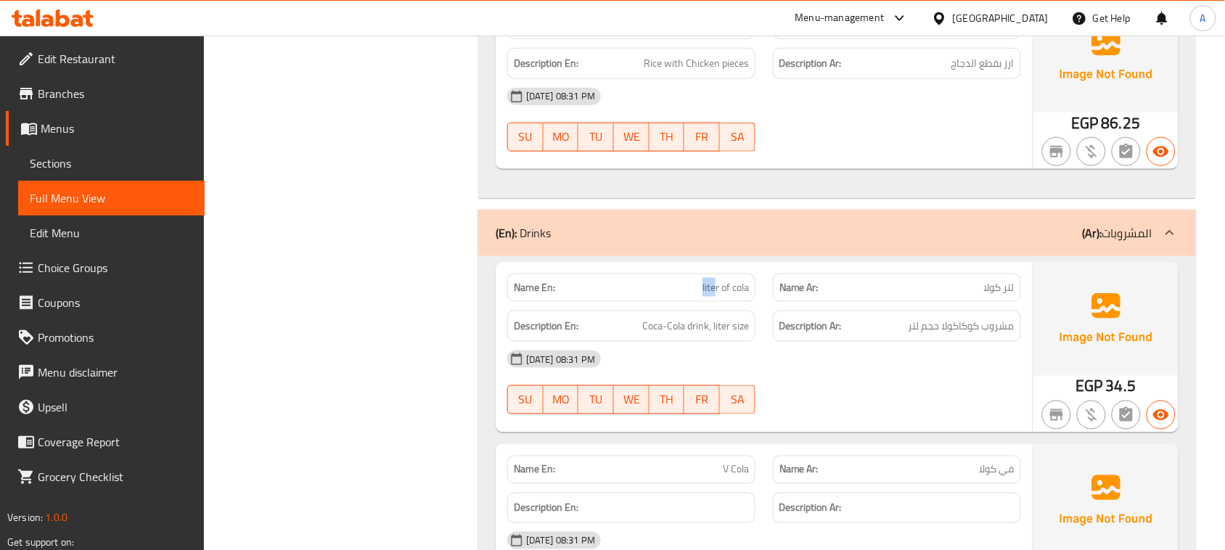
drag, startPoint x: 1007, startPoint y: 324, endPoint x: 969, endPoint y: 324, distance: 37.7
click at [970, 324] on span "مشروب كوكاكولا حجم لتر" at bounding box center [962, 326] width 106 height 18
click at [655, 323] on span "Coca-Cola drink, liter size" at bounding box center [695, 326] width 107 height 18
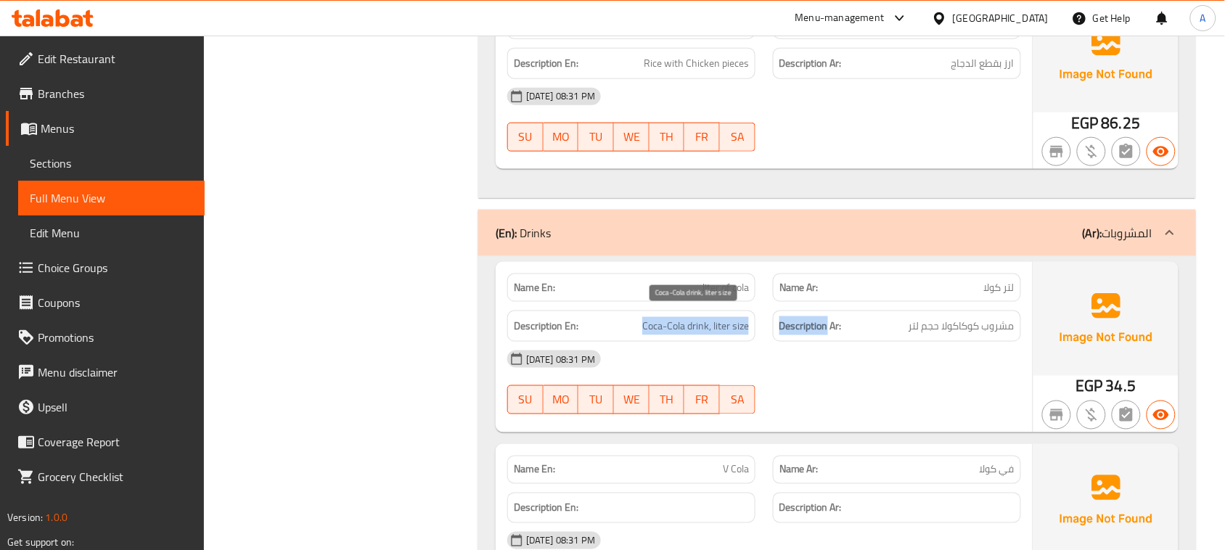
drag, startPoint x: 655, startPoint y: 323, endPoint x: 904, endPoint y: 372, distance: 254.5
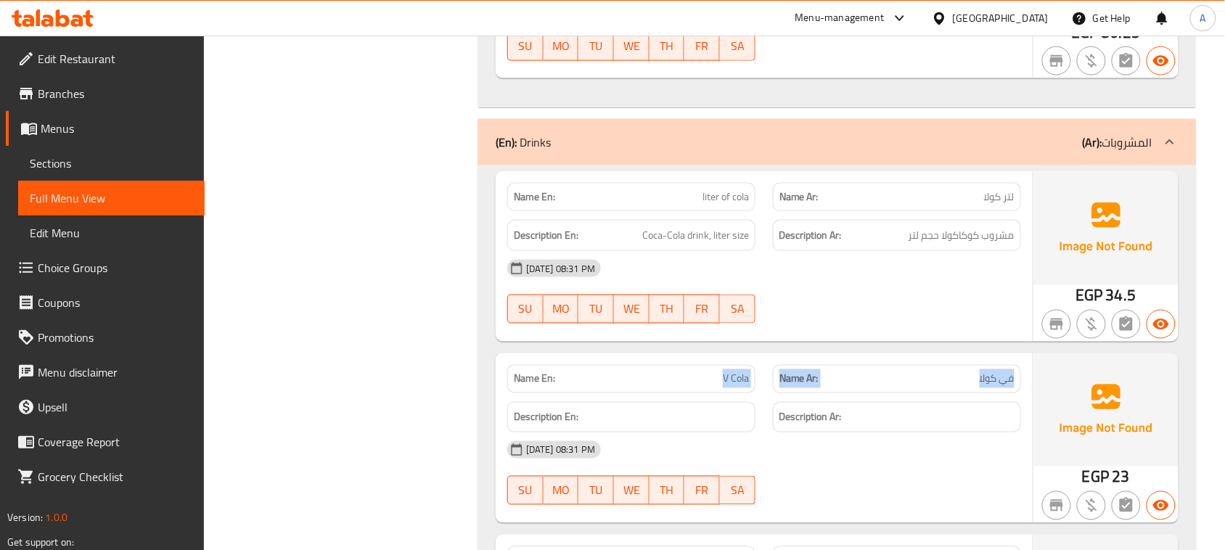
drag, startPoint x: 831, startPoint y: 369, endPoint x: 969, endPoint y: 436, distance: 153.5
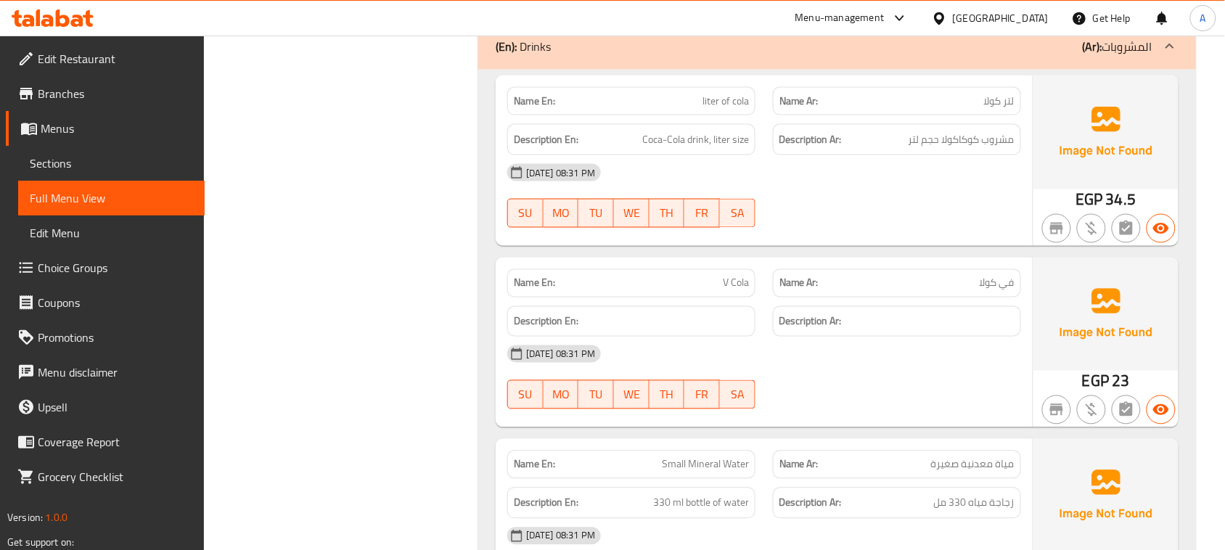
scroll to position [3992, 0]
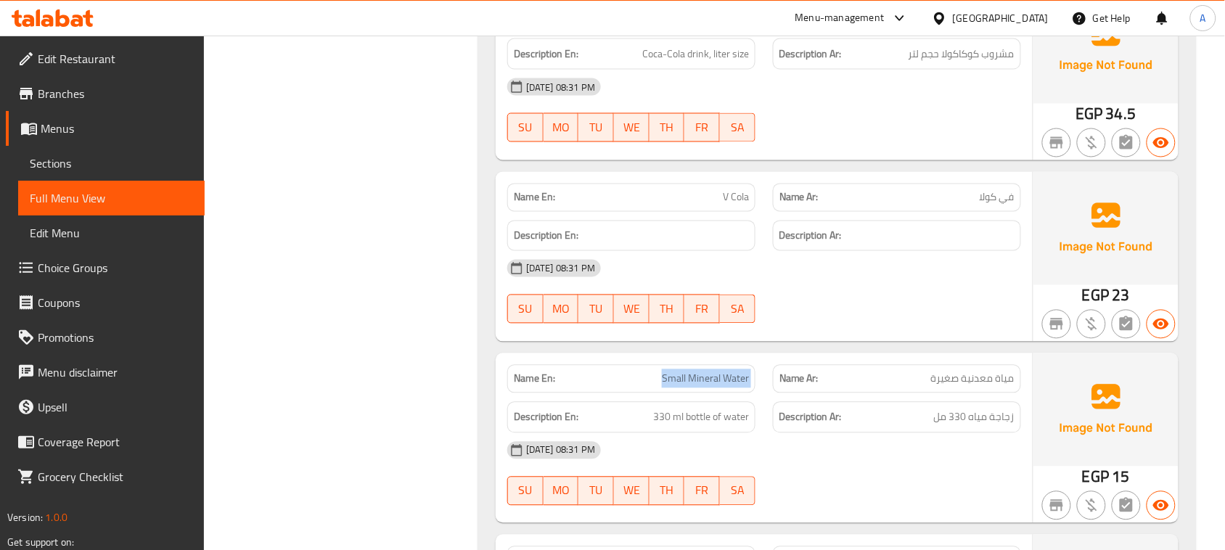
drag, startPoint x: 589, startPoint y: 375, endPoint x: 773, endPoint y: 374, distance: 183.6
drag, startPoint x: 987, startPoint y: 412, endPoint x: 960, endPoint y: 415, distance: 27.0
click at [963, 412] on span "زجاجة مياه 330 مل" at bounding box center [974, 418] width 81 height 18
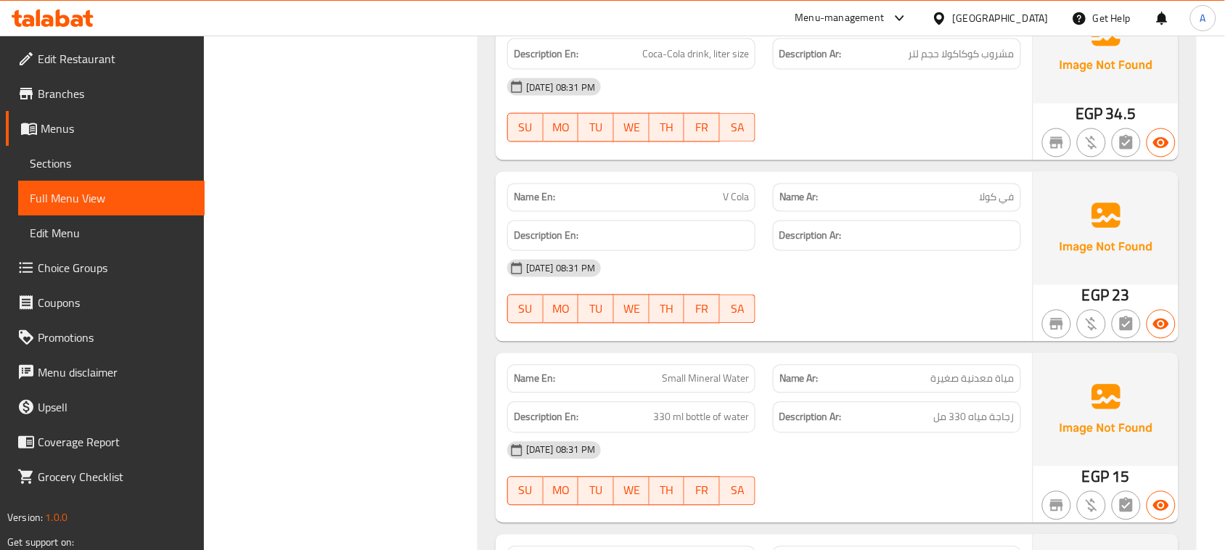
drag, startPoint x: 925, startPoint y: 470, endPoint x: 597, endPoint y: 441, distance: 329.4
drag, startPoint x: 766, startPoint y: 425, endPoint x: 780, endPoint y: 432, distance: 16.2
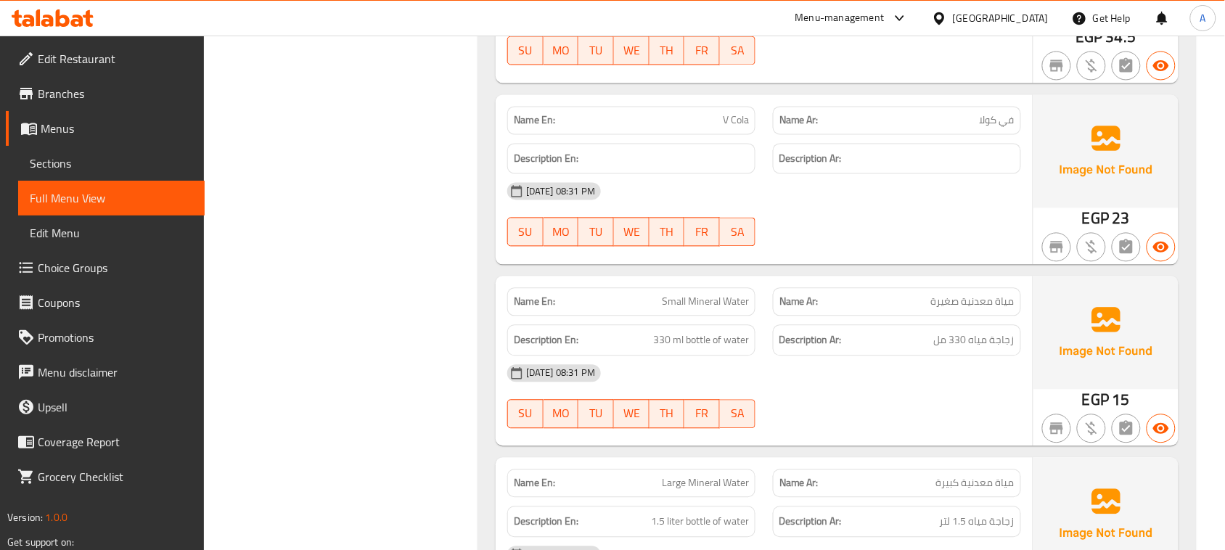
scroll to position [4173, 0]
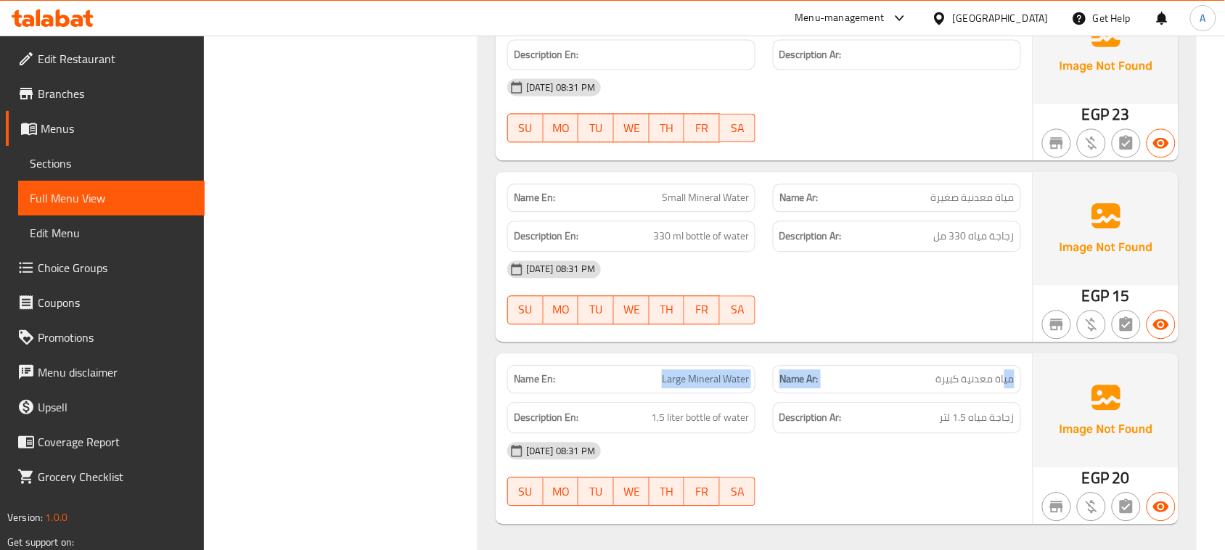
drag, startPoint x: 655, startPoint y: 360, endPoint x: 1007, endPoint y: 385, distance: 352.2
drag, startPoint x: 1007, startPoint y: 414, endPoint x: 945, endPoint y: 454, distance: 74.5
click at [981, 414] on span "زجاجة مياه 1.5 لتر" at bounding box center [977, 418] width 75 height 18
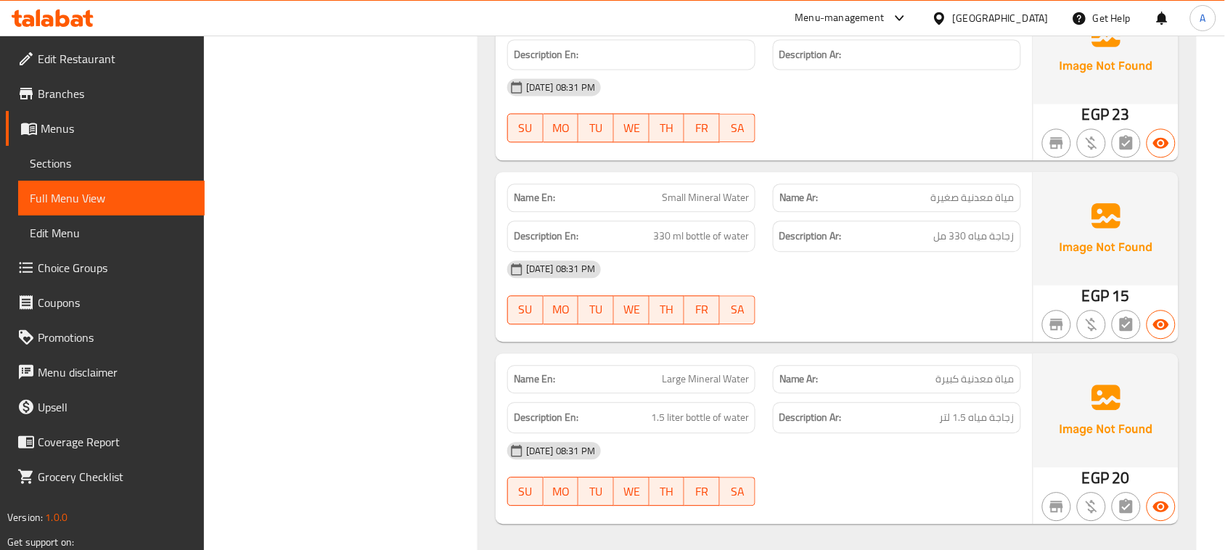
scroll to position [4197, 0]
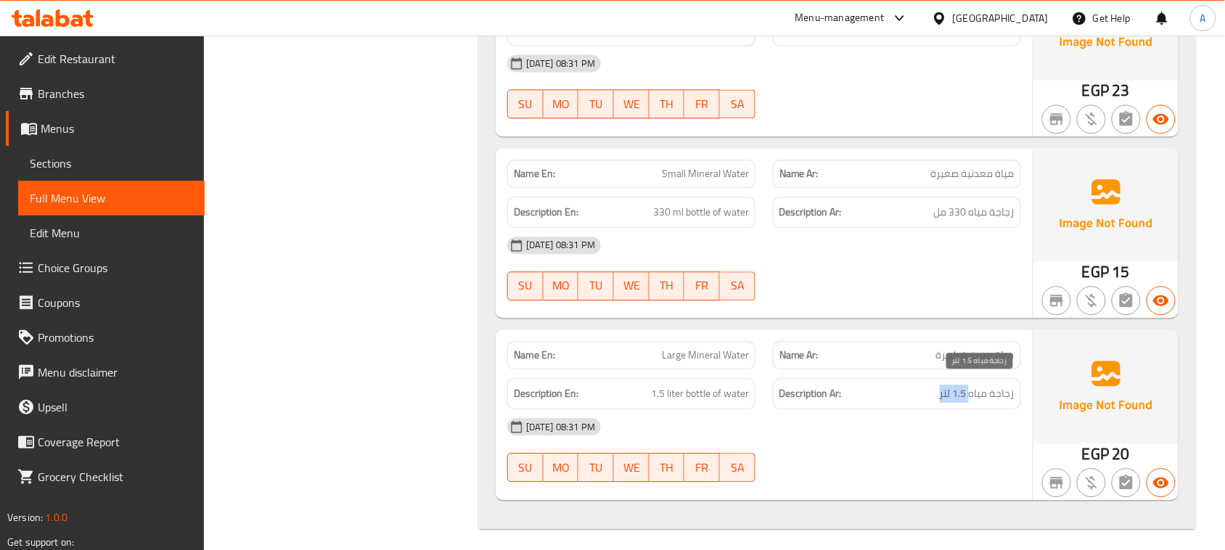
drag, startPoint x: 955, startPoint y: 385, endPoint x: 931, endPoint y: 423, distance: 45.3
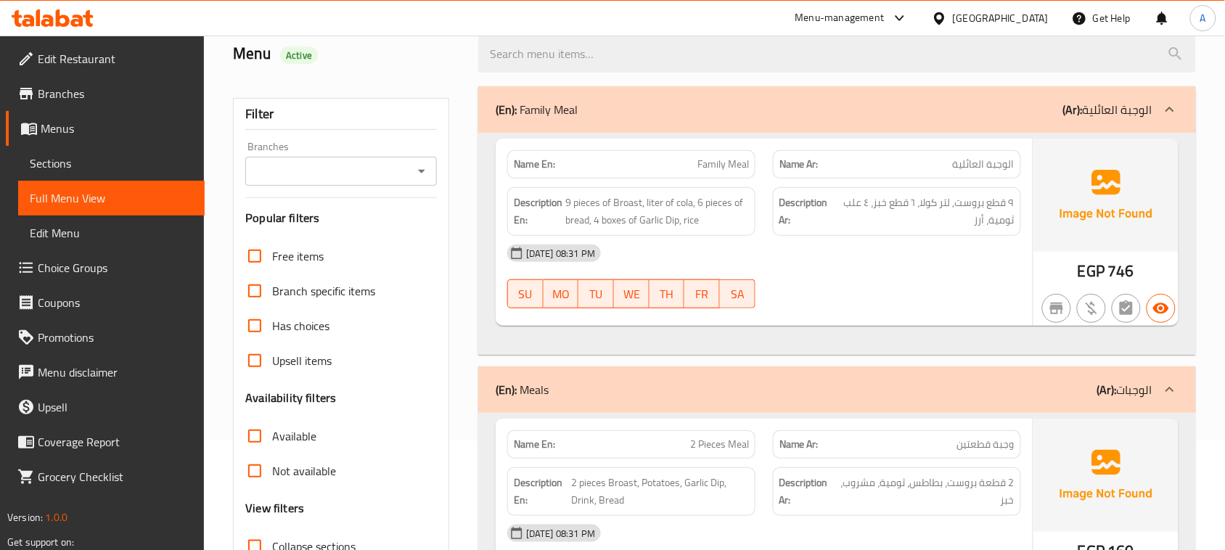
scroll to position [0, 0]
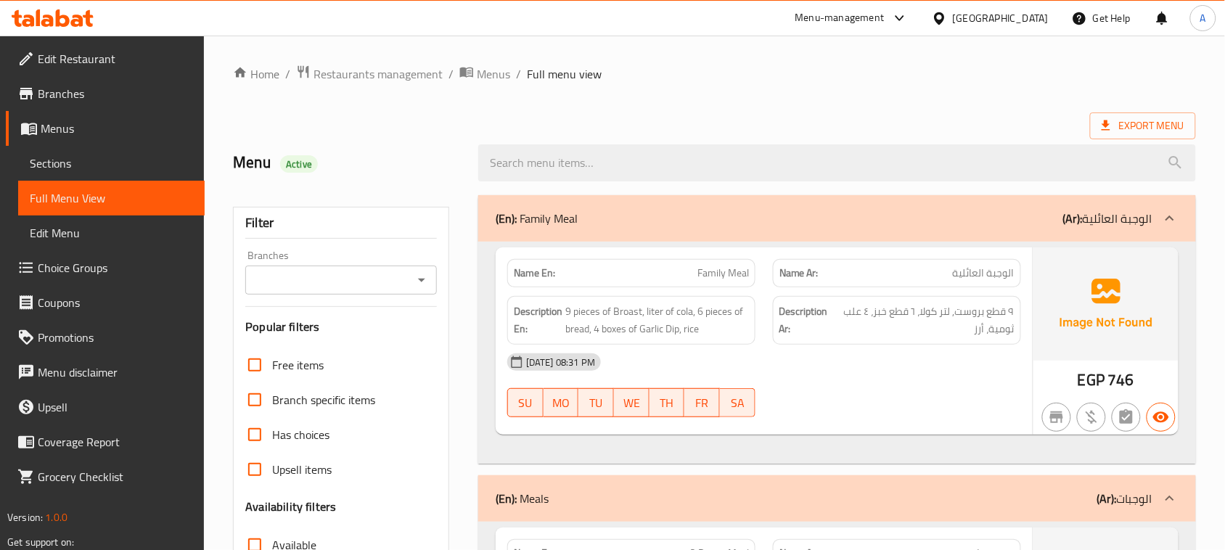
click at [71, 156] on span "Sections" at bounding box center [111, 163] width 163 height 17
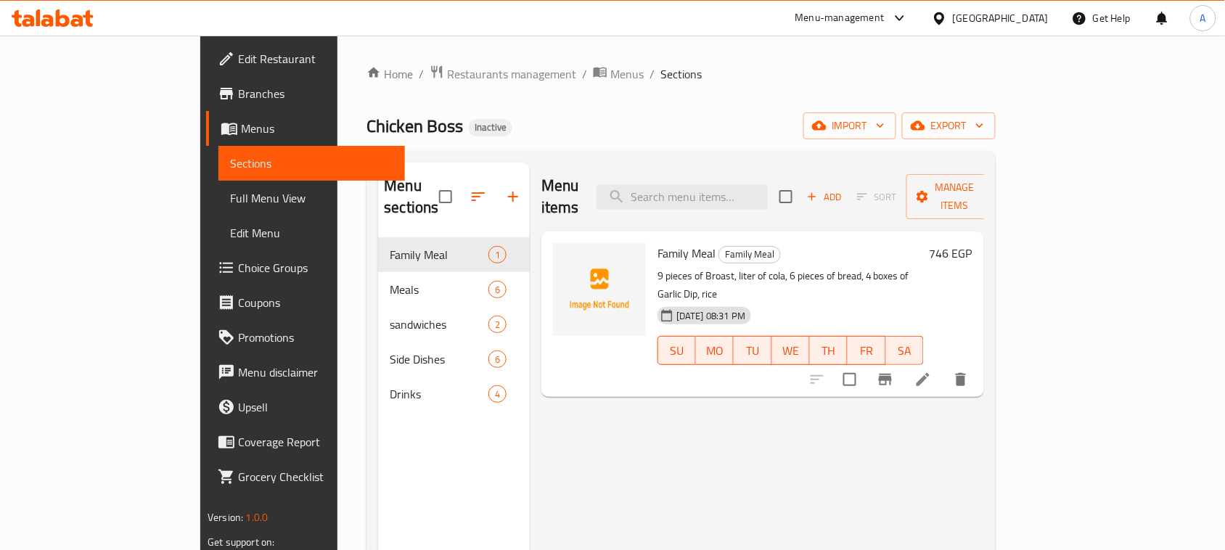
click at [948, 82] on ol "Home / Restaurants management / Menus / Sections" at bounding box center [681, 74] width 629 height 19
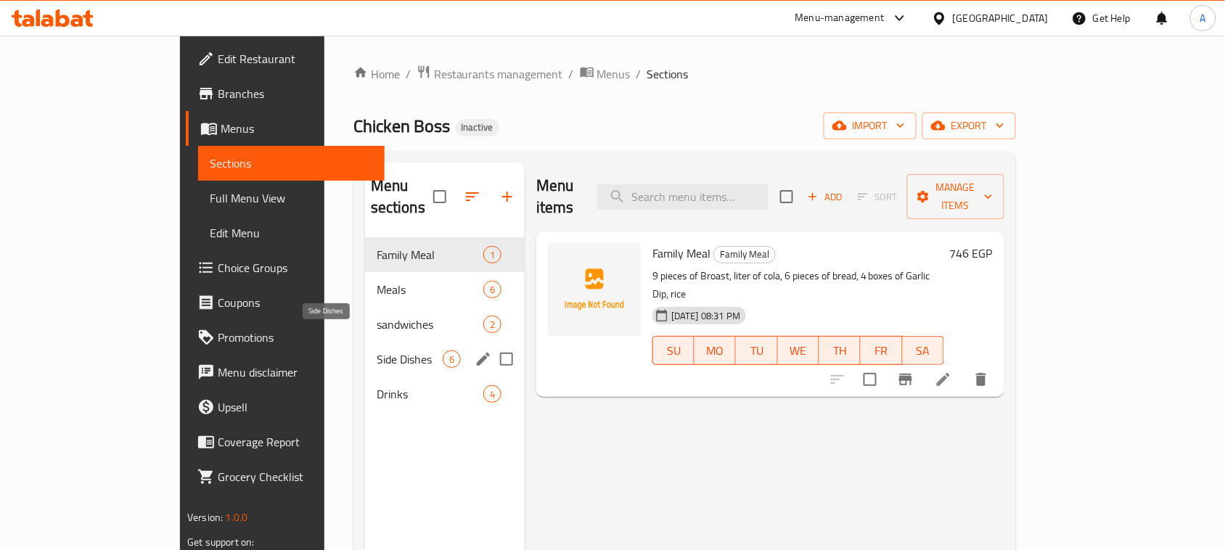
click at [377, 316] on span "sandwiches" at bounding box center [430, 324] width 107 height 17
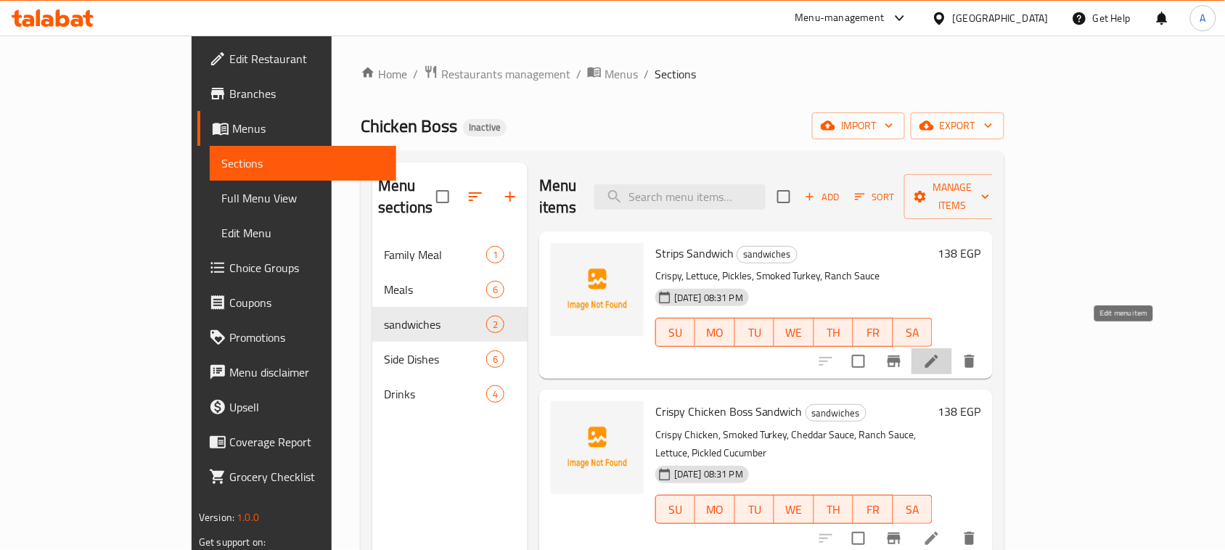
click at [938, 355] on icon at bounding box center [931, 361] width 13 height 13
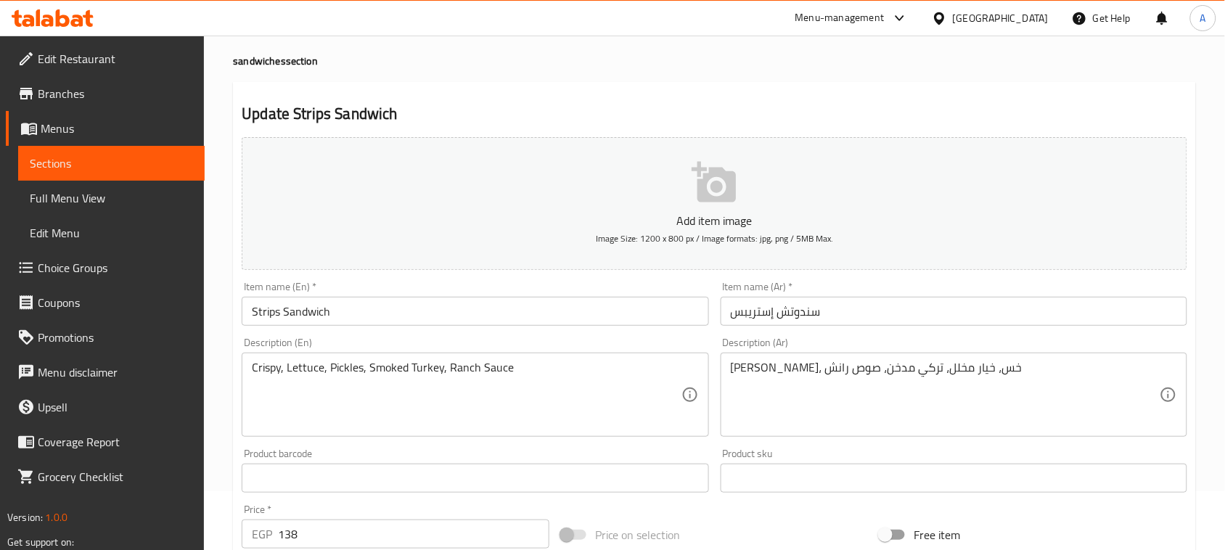
scroll to position [91, 0]
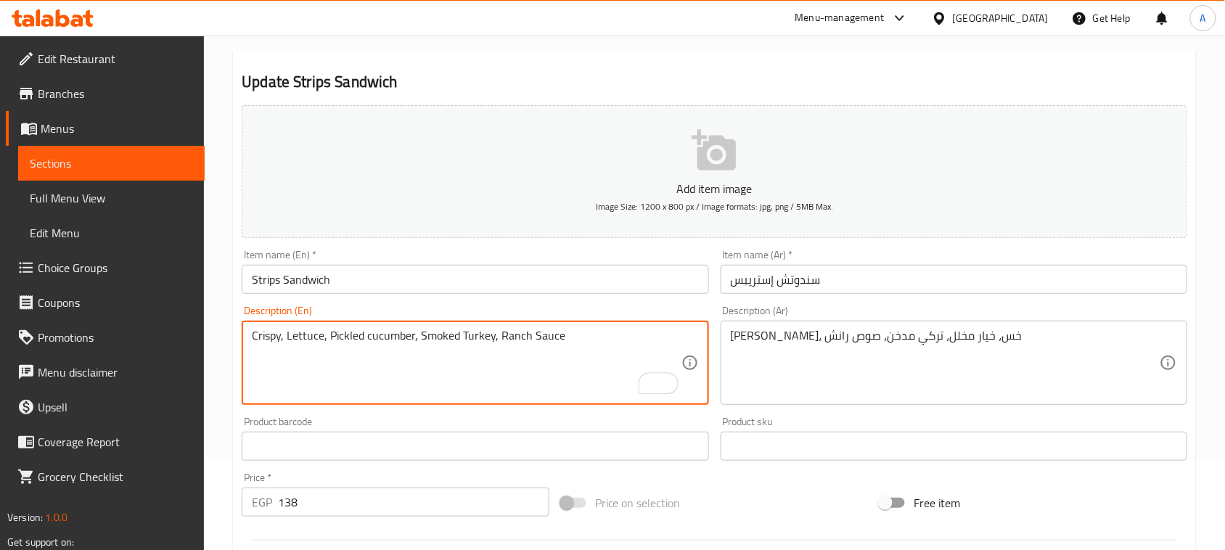
type textarea "Crispy, Lettuce, Pickled cucumber, Smoked Turkey, Ranch Sauce"
click at [445, 273] on input "Strips Sandwich" at bounding box center [475, 279] width 467 height 29
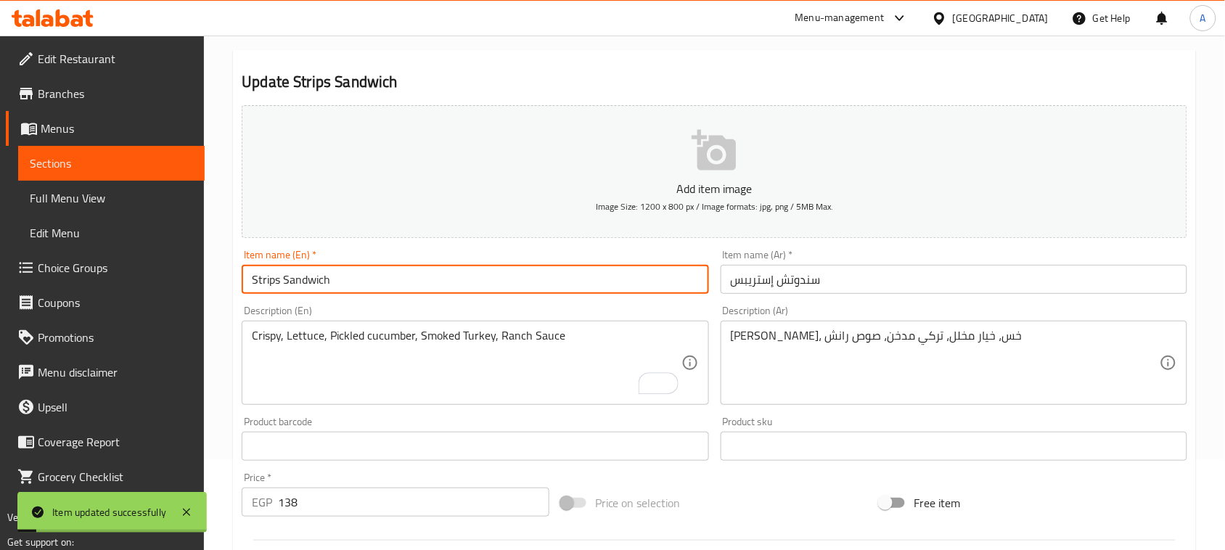
click at [96, 181] on link "Full Menu View" at bounding box center [111, 198] width 187 height 35
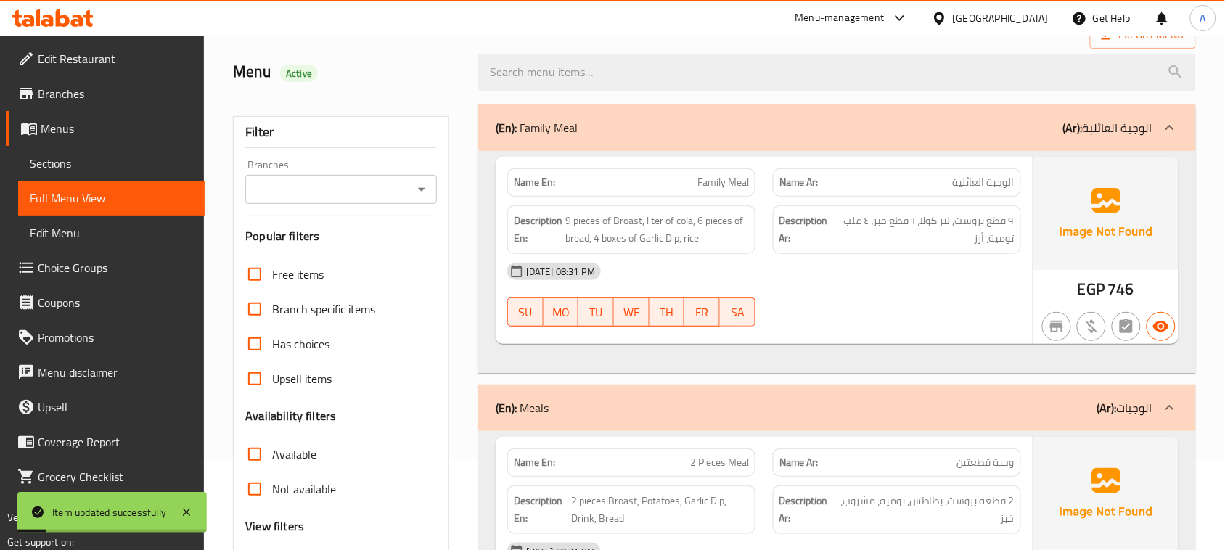
scroll to position [363, 0]
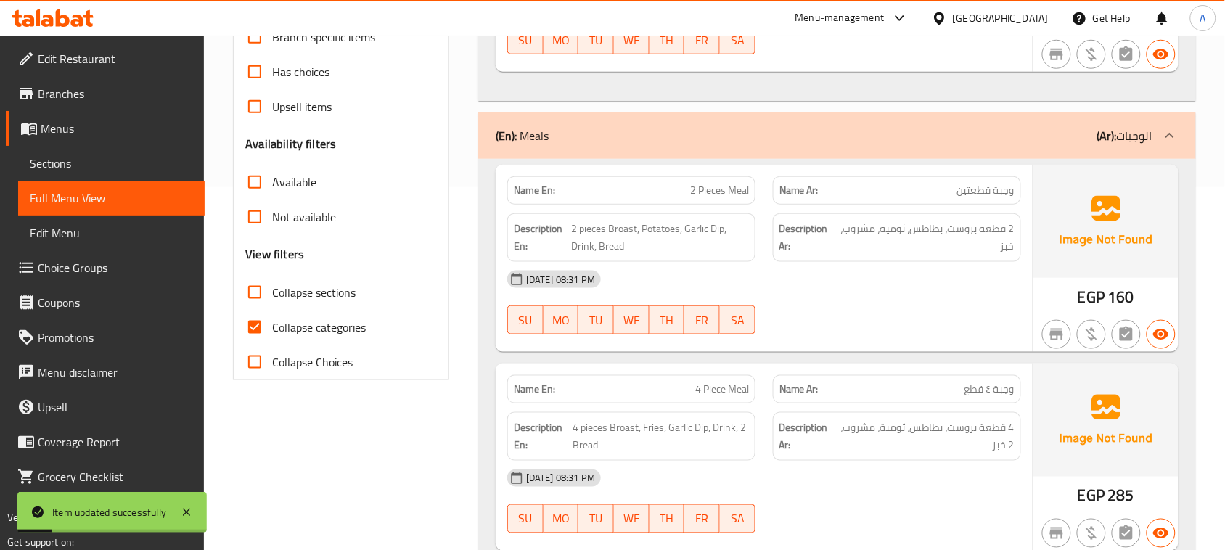
click at [274, 324] on span "Collapse categories" at bounding box center [319, 327] width 94 height 17
click at [272, 324] on input "Collapse categories" at bounding box center [254, 327] width 35 height 35
checkbox input "false"
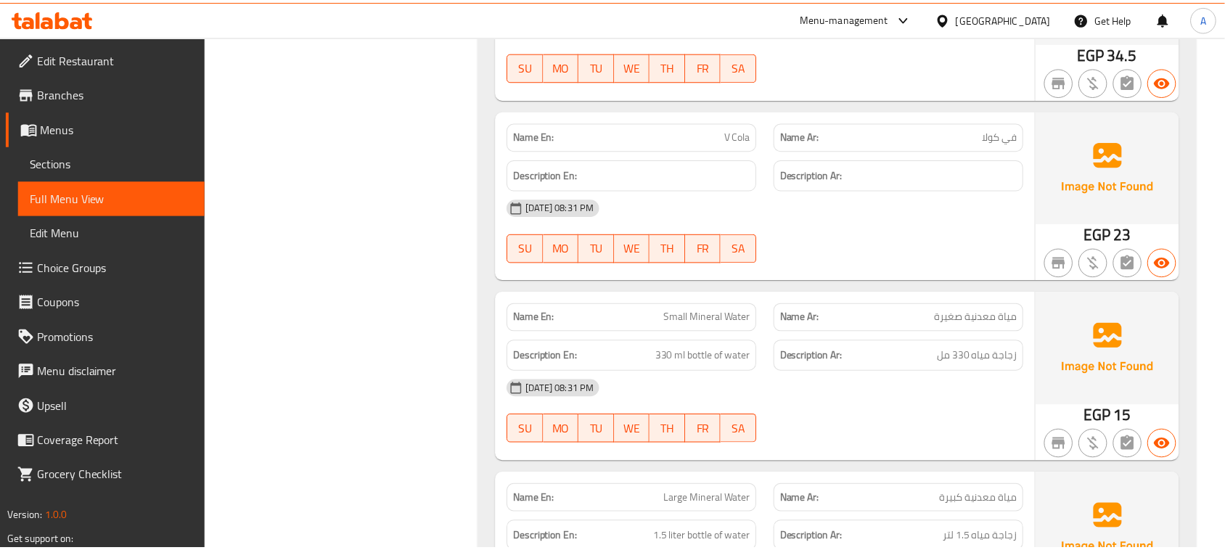
scroll to position [4197, 0]
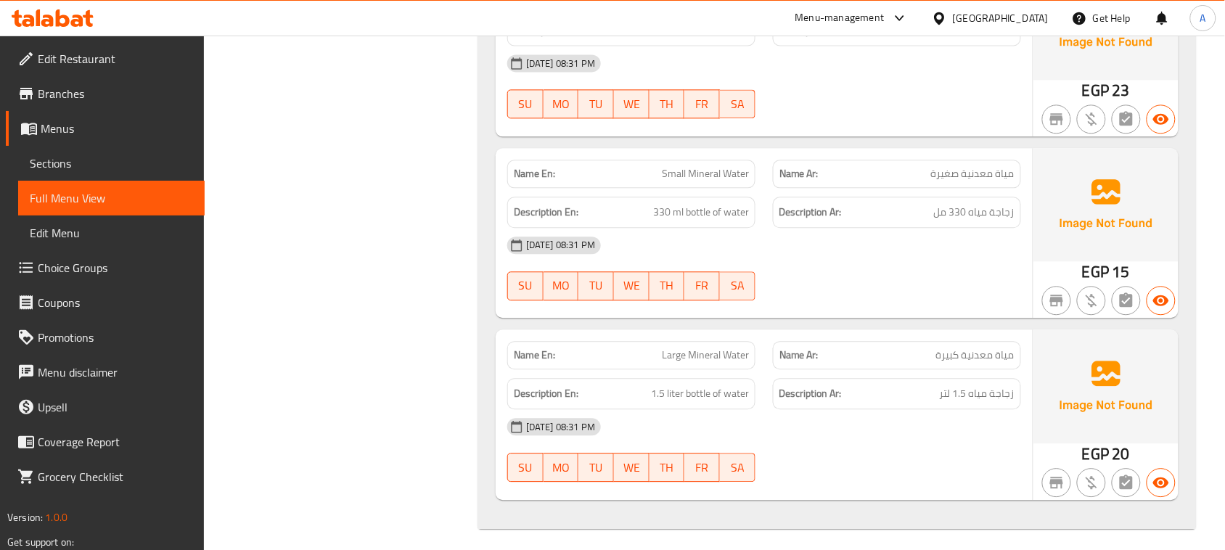
drag, startPoint x: 385, startPoint y: 176, endPoint x: 819, endPoint y: 71, distance: 446.4
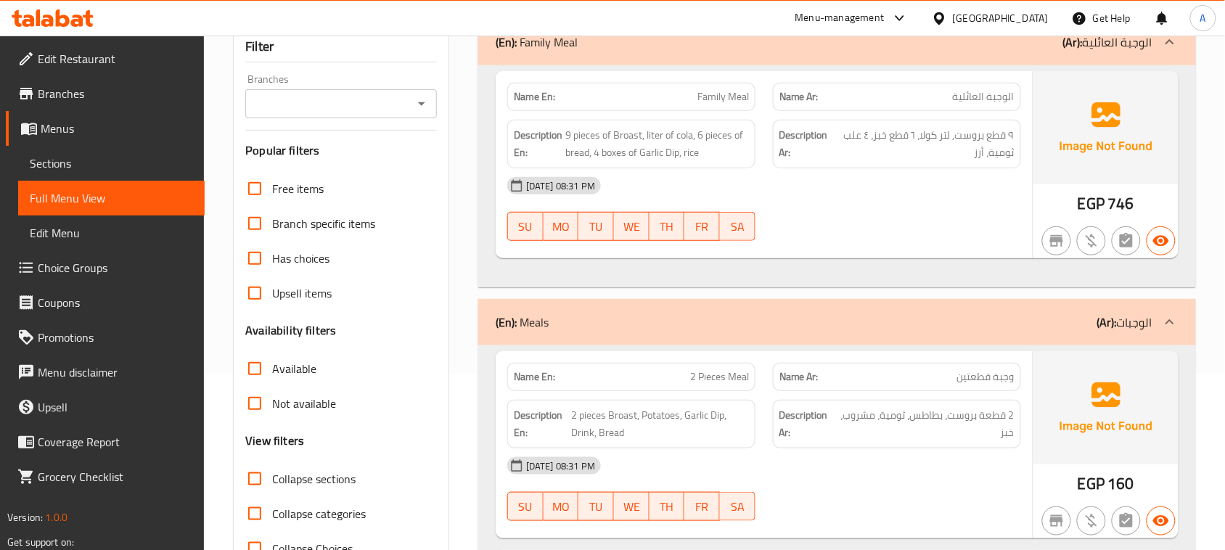
scroll to position [24, 0]
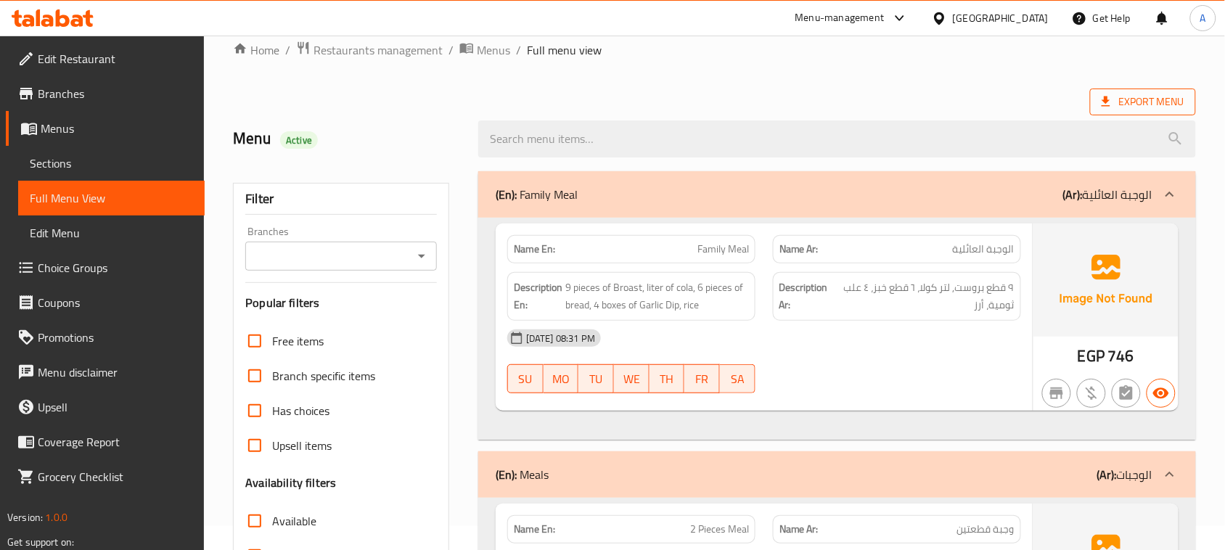
click at [1156, 99] on span "Export Menu" at bounding box center [1143, 102] width 83 height 18
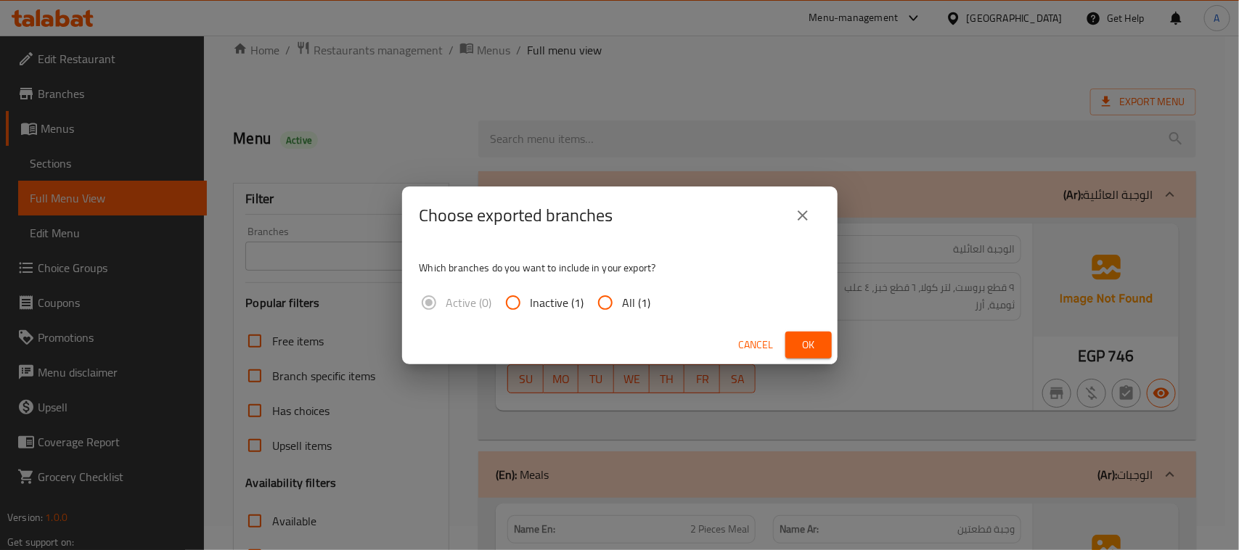
click at [625, 311] on span "All (1)" at bounding box center [637, 302] width 28 height 17
click at [623, 311] on input "All (1)" at bounding box center [605, 302] width 35 height 35
radio input "true"
click at [806, 343] on span "Ok" at bounding box center [808, 345] width 23 height 18
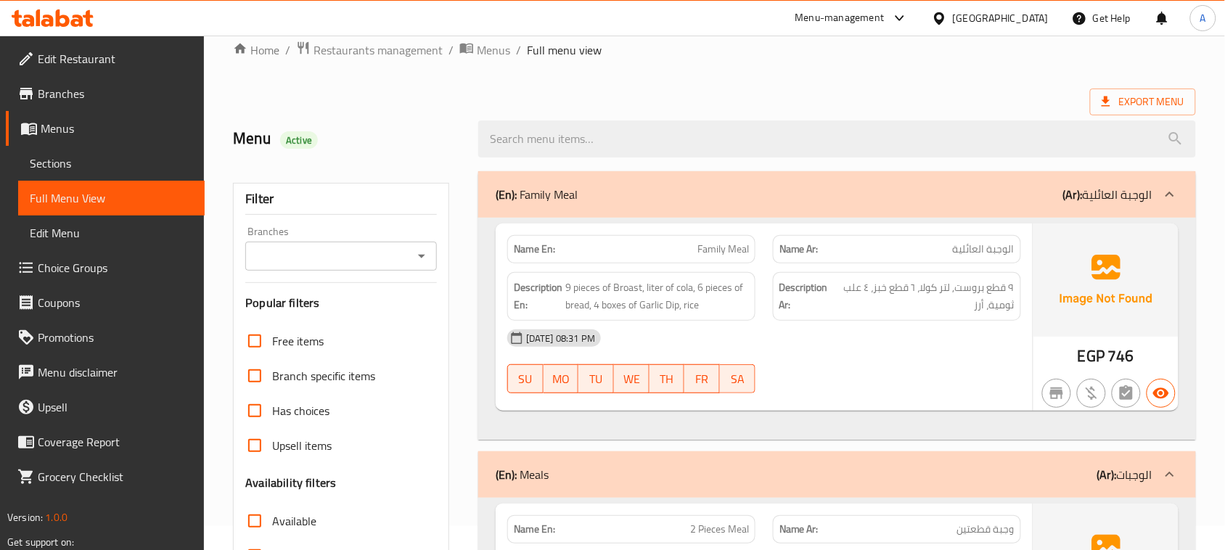
click at [69, 57] on span "Edit Restaurant" at bounding box center [115, 58] width 155 height 17
click at [66, 59] on span "Edit Restaurant" at bounding box center [115, 58] width 155 height 17
